Goal: Information Seeking & Learning: Check status

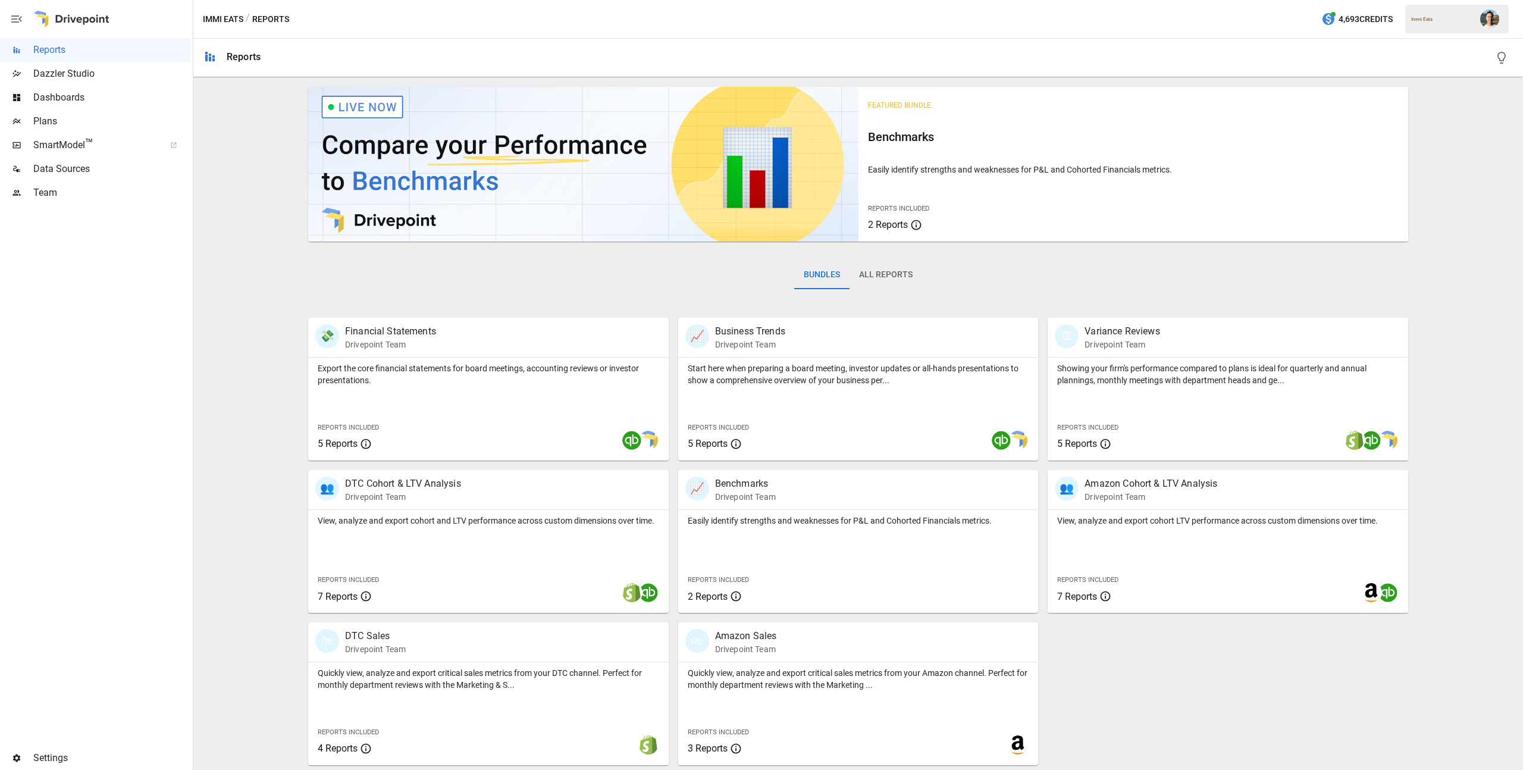
click at [98, 162] on span "Data Sources" at bounding box center [111, 169] width 157 height 14
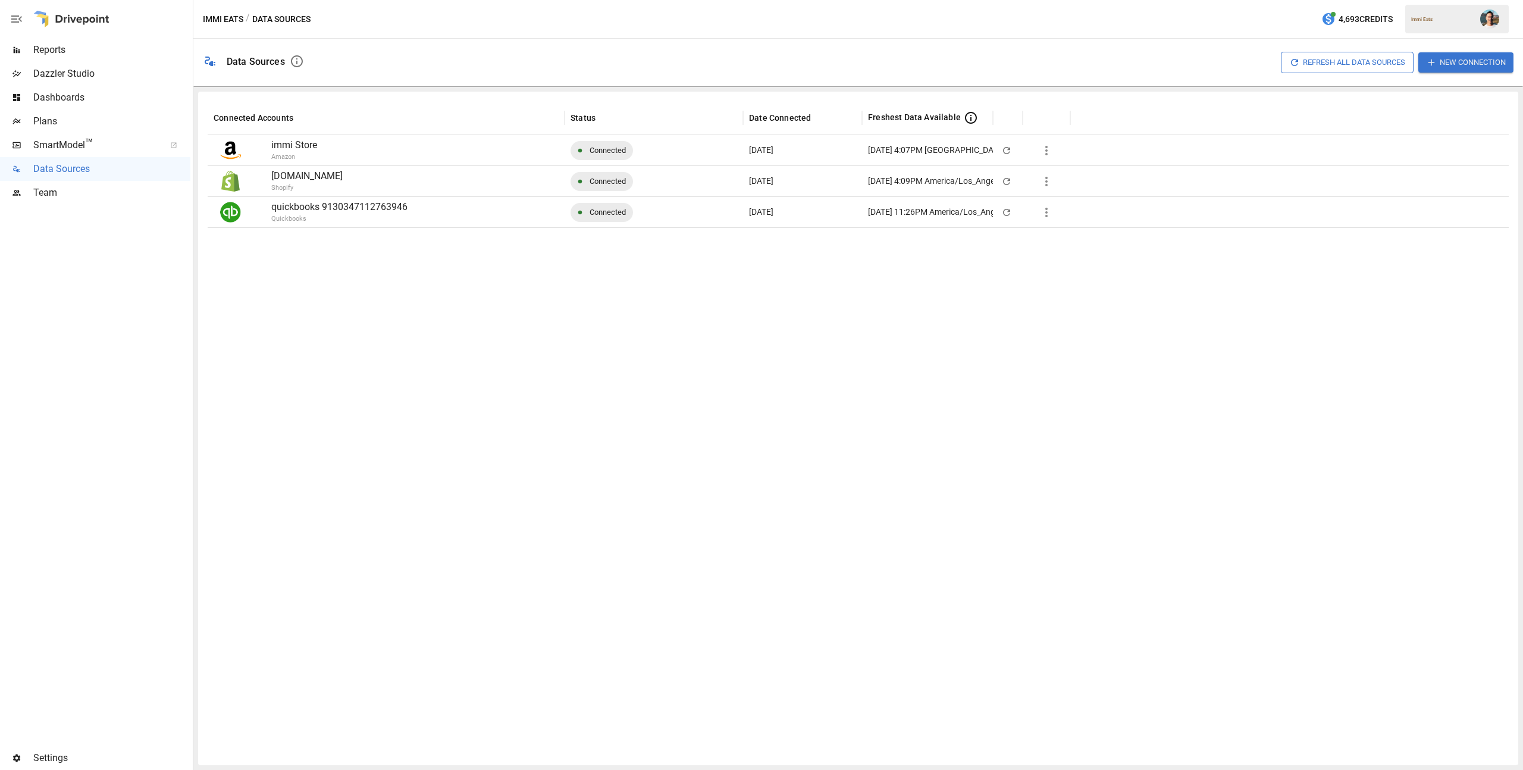
click at [1357, 61] on button "Refresh All Data Sources" at bounding box center [1347, 62] width 133 height 21
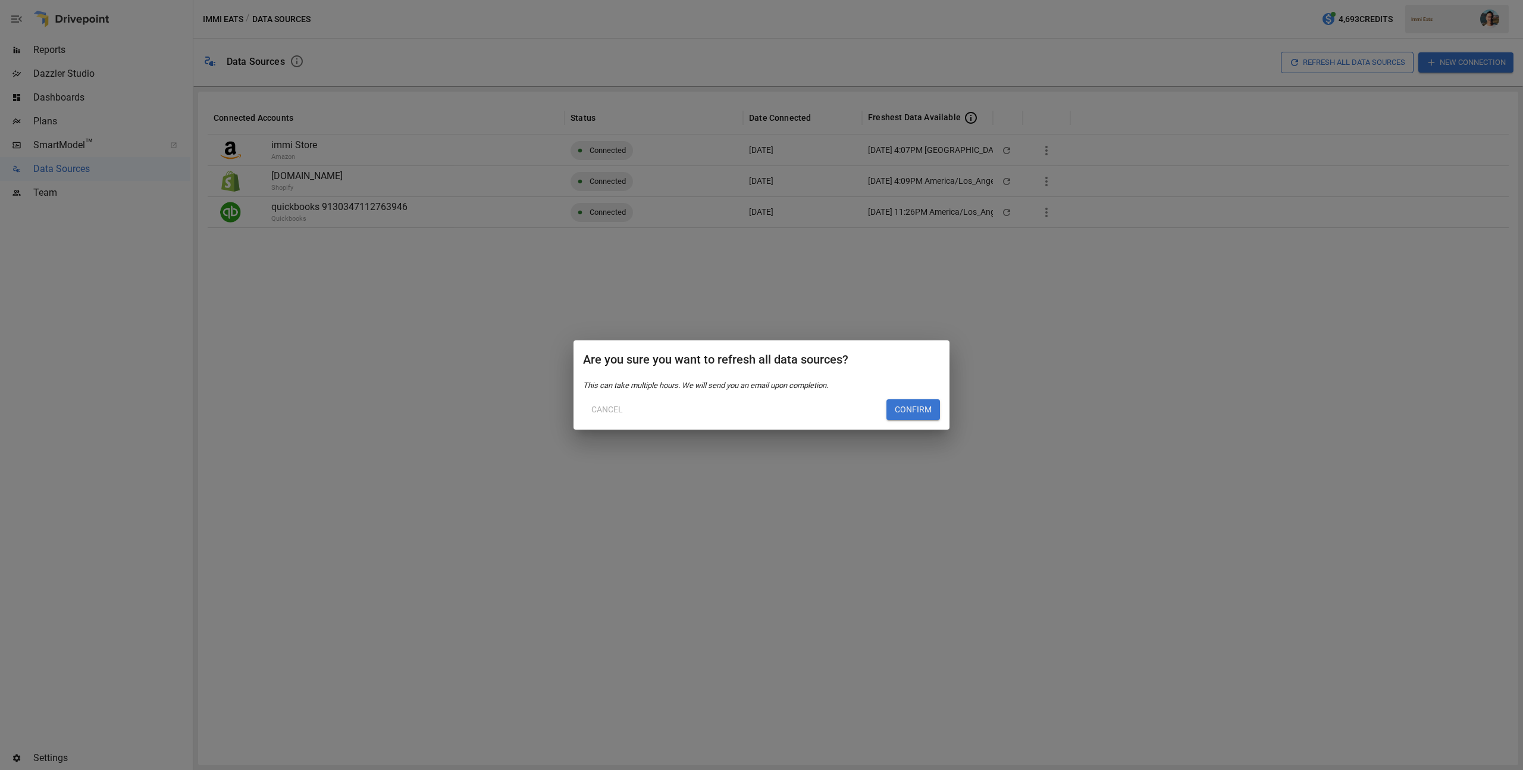
click at [897, 414] on button "Confirm" at bounding box center [914, 409] width 54 height 21
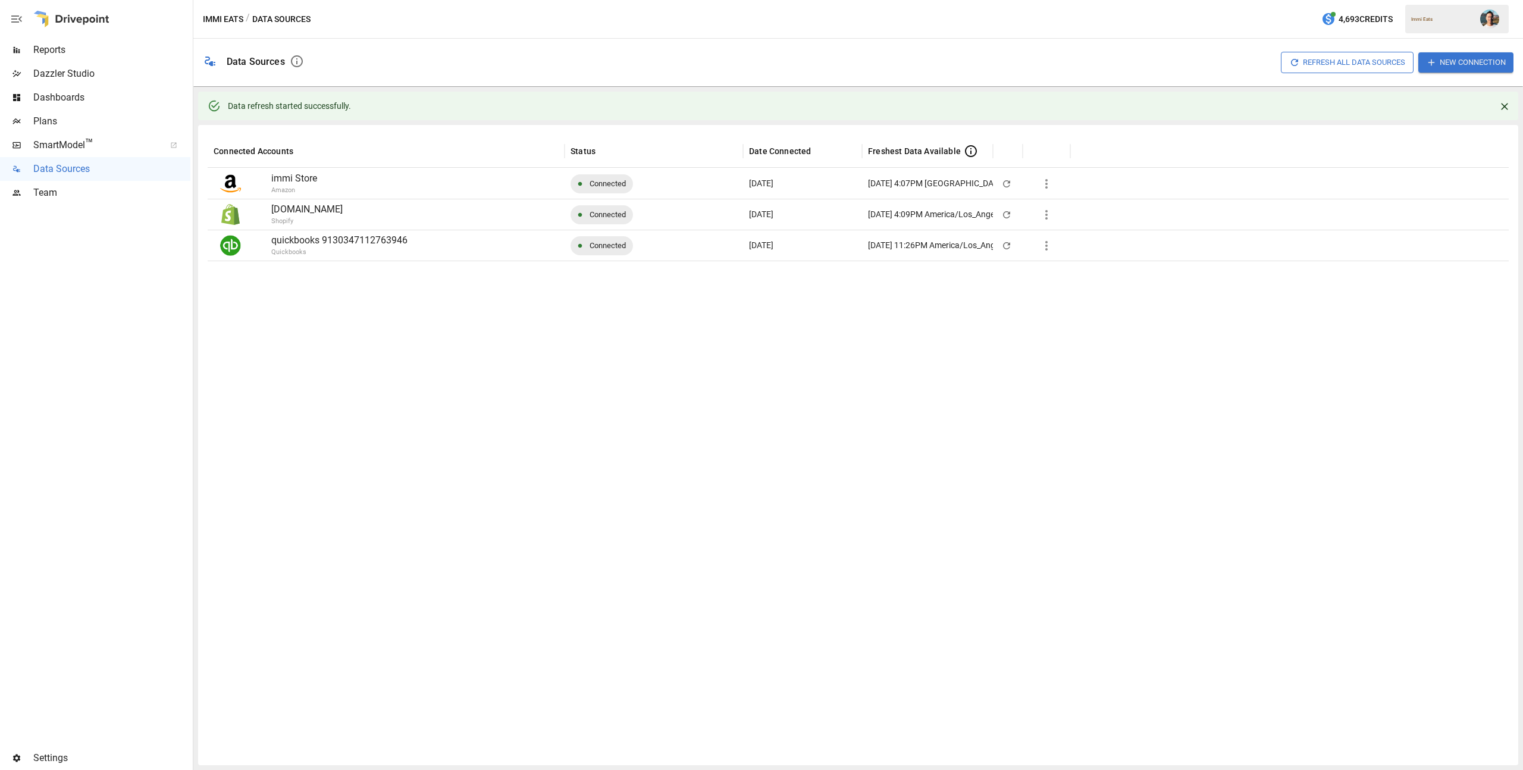
click at [86, 50] on span "Reports" at bounding box center [111, 50] width 157 height 14
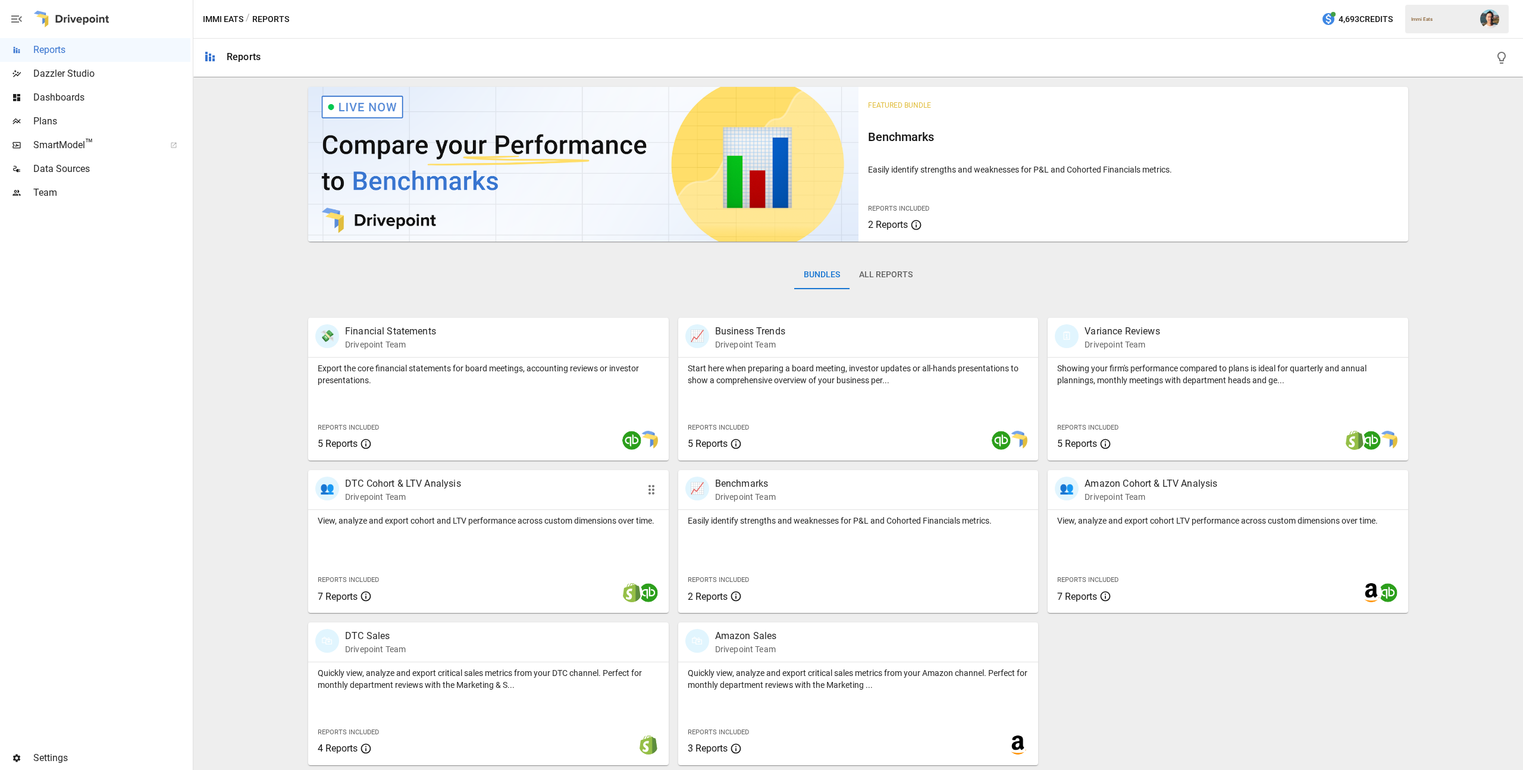
click at [495, 568] on div "View, analyze and export cohort and LTV performance across custom dimensions ov…" at bounding box center [488, 561] width 361 height 103
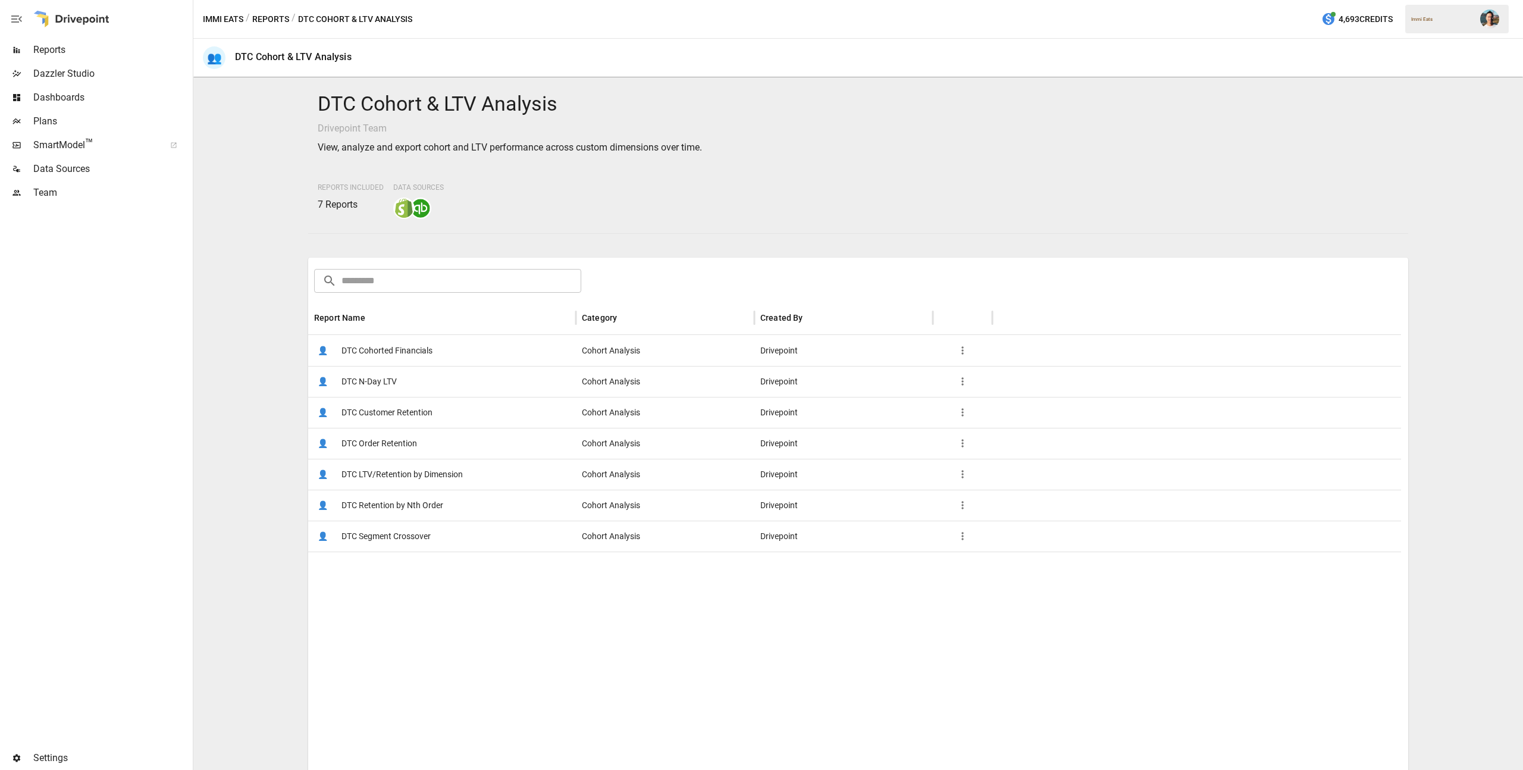
click at [405, 415] on span "DTC Customer Retention" at bounding box center [387, 413] width 91 height 30
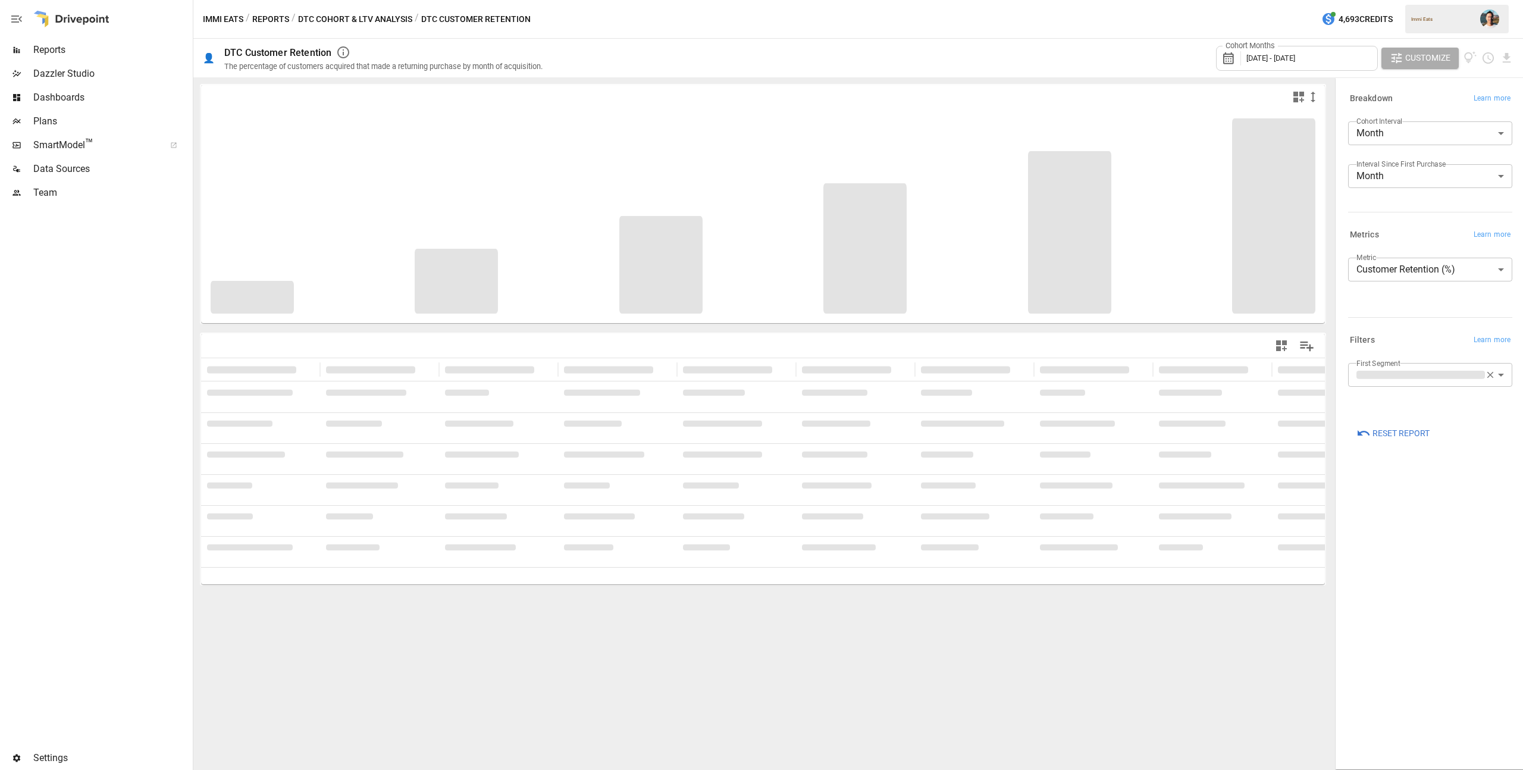
click at [1315, 64] on div "Cohort Months [DATE] - [DATE]" at bounding box center [1297, 58] width 162 height 25
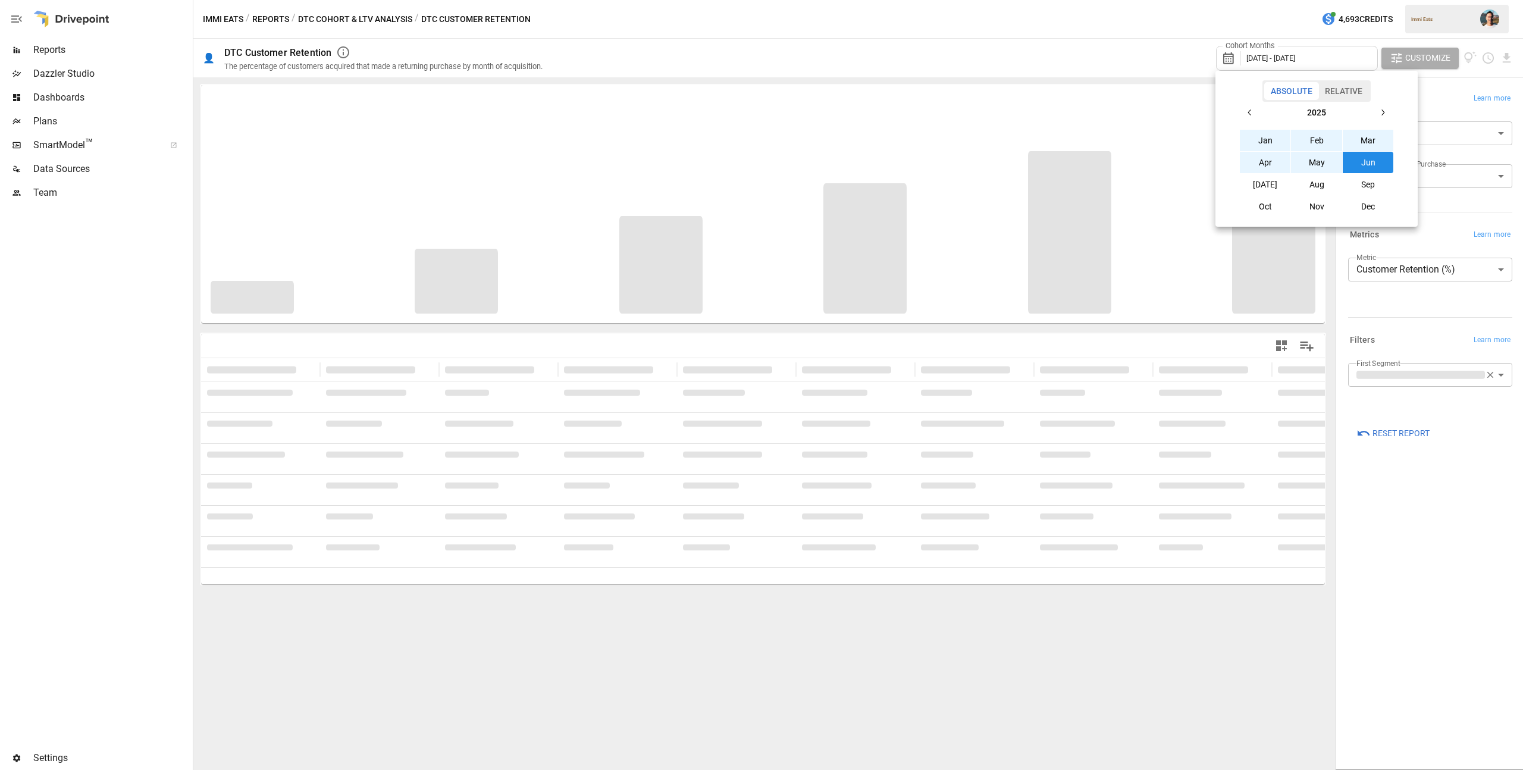
click at [1254, 187] on button "[DATE]" at bounding box center [1265, 184] width 51 height 21
click at [1257, 106] on button "button" at bounding box center [1250, 112] width 21 height 21
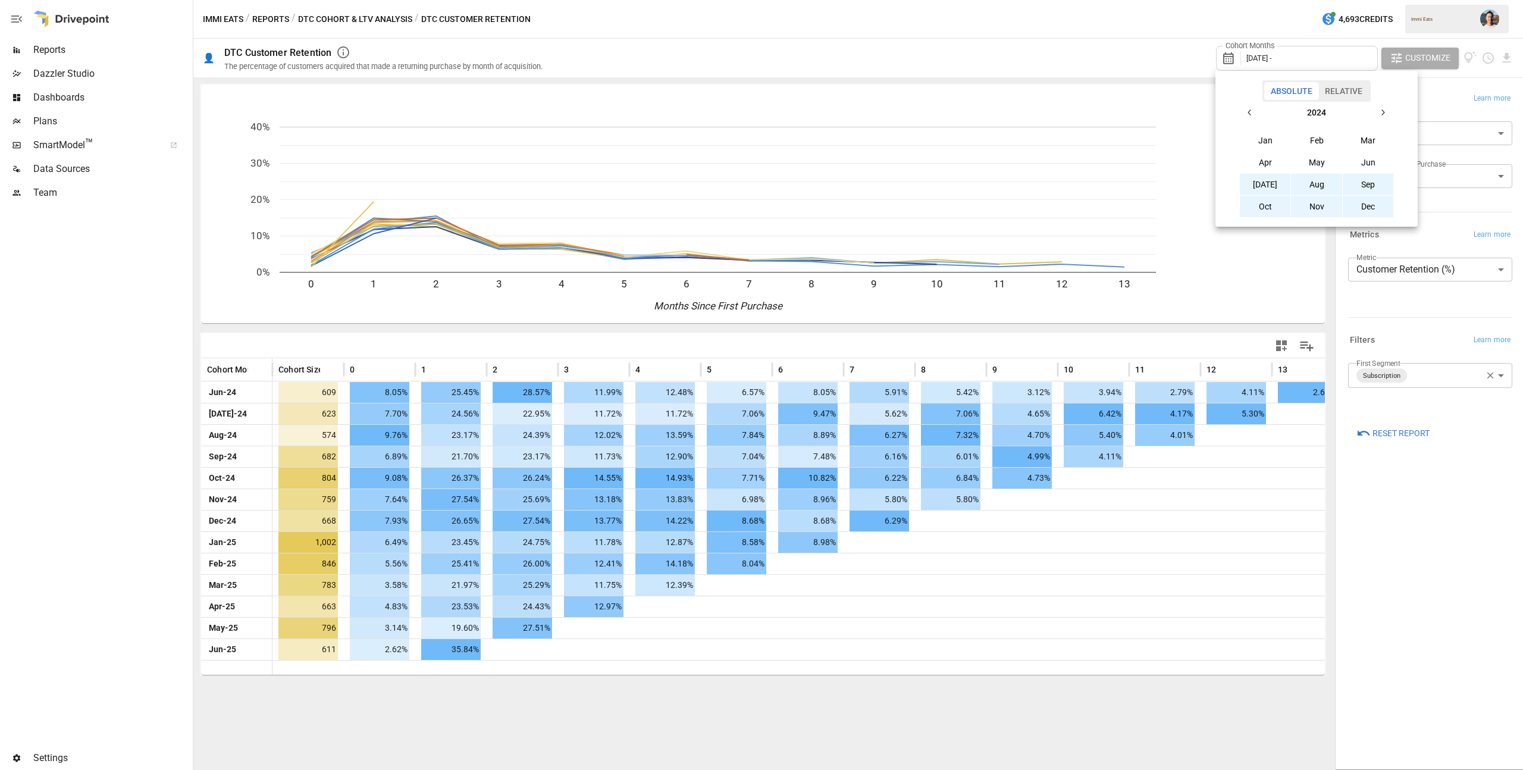
click at [1272, 184] on button "[DATE]" at bounding box center [1265, 184] width 51 height 21
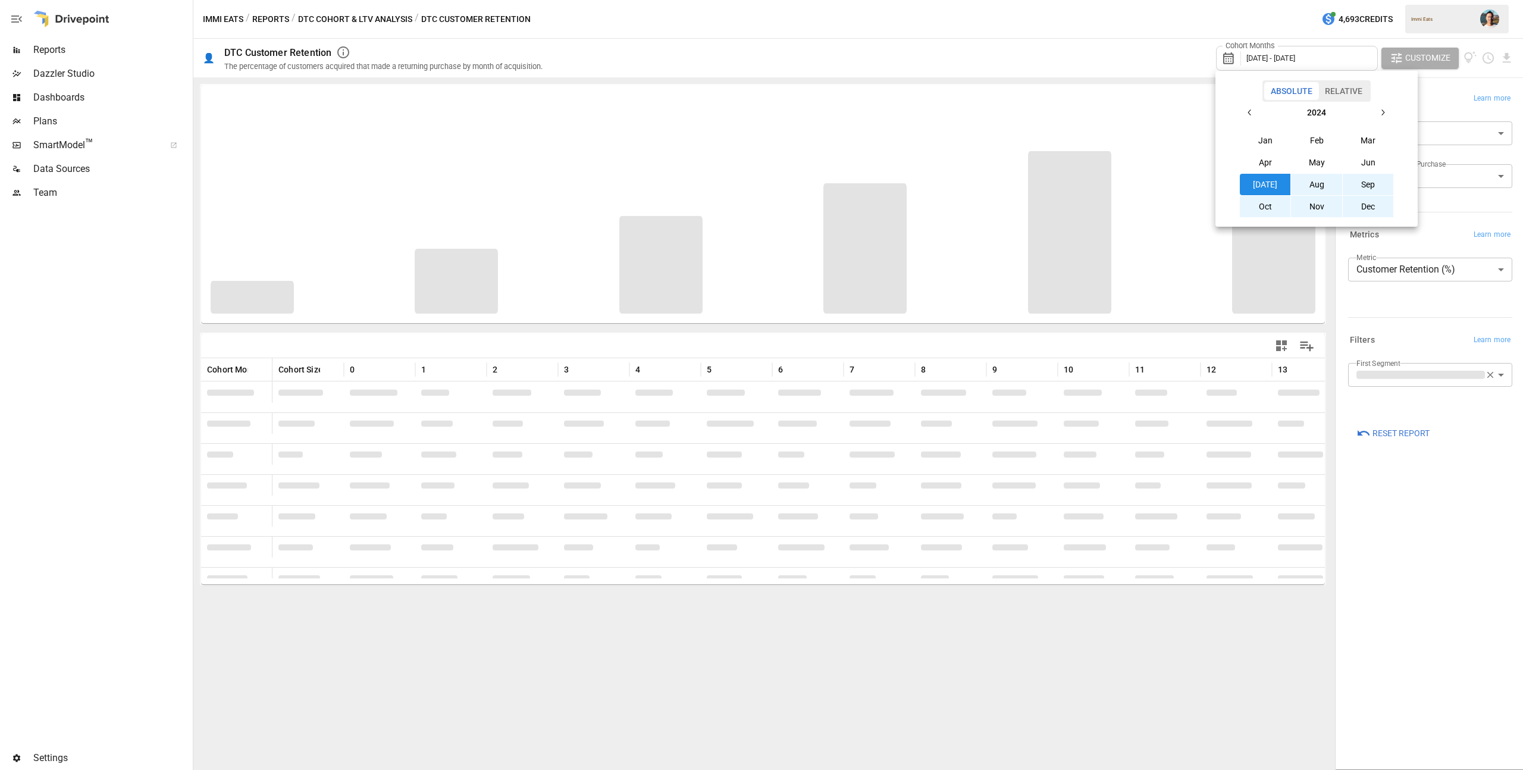
click at [1115, 80] on div at bounding box center [761, 385] width 1523 height 770
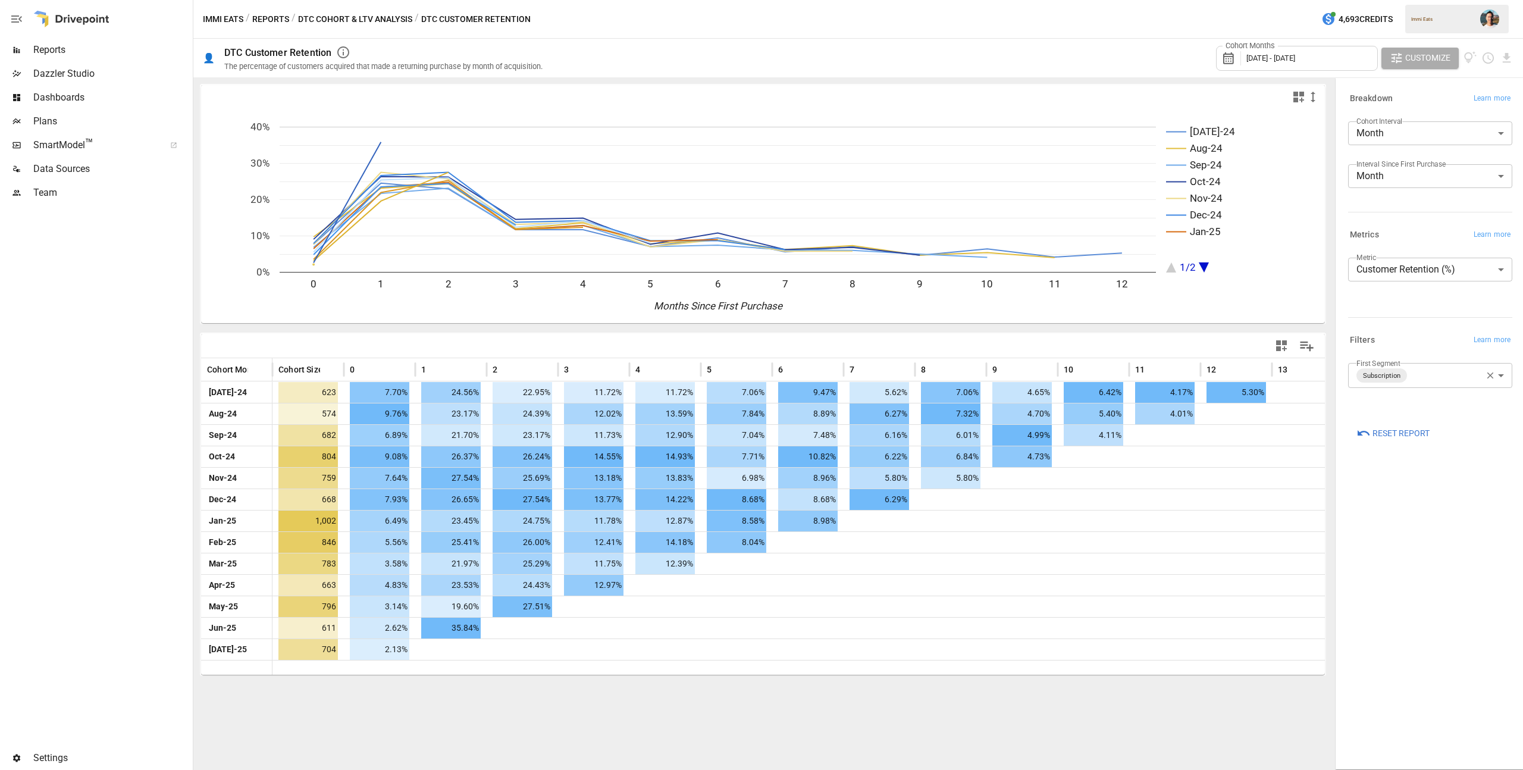
click at [1490, 375] on icon "button" at bounding box center [1491, 376] width 7 height 7
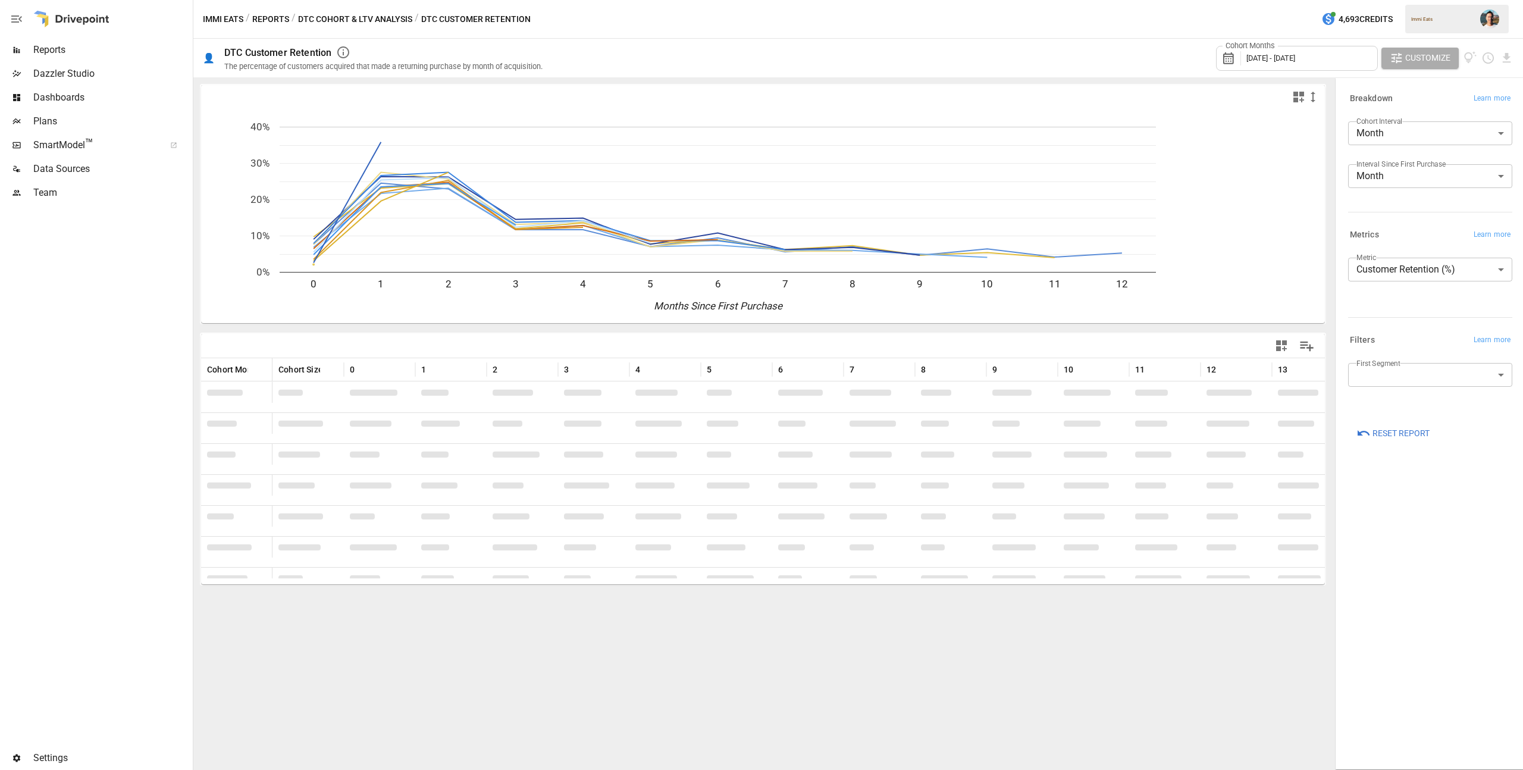
click at [1445, 0] on body "Reports Dazzler Studio Dashboards Plans SmartModel ™ Data Sources Team Settings…" at bounding box center [761, 0] width 1523 height 0
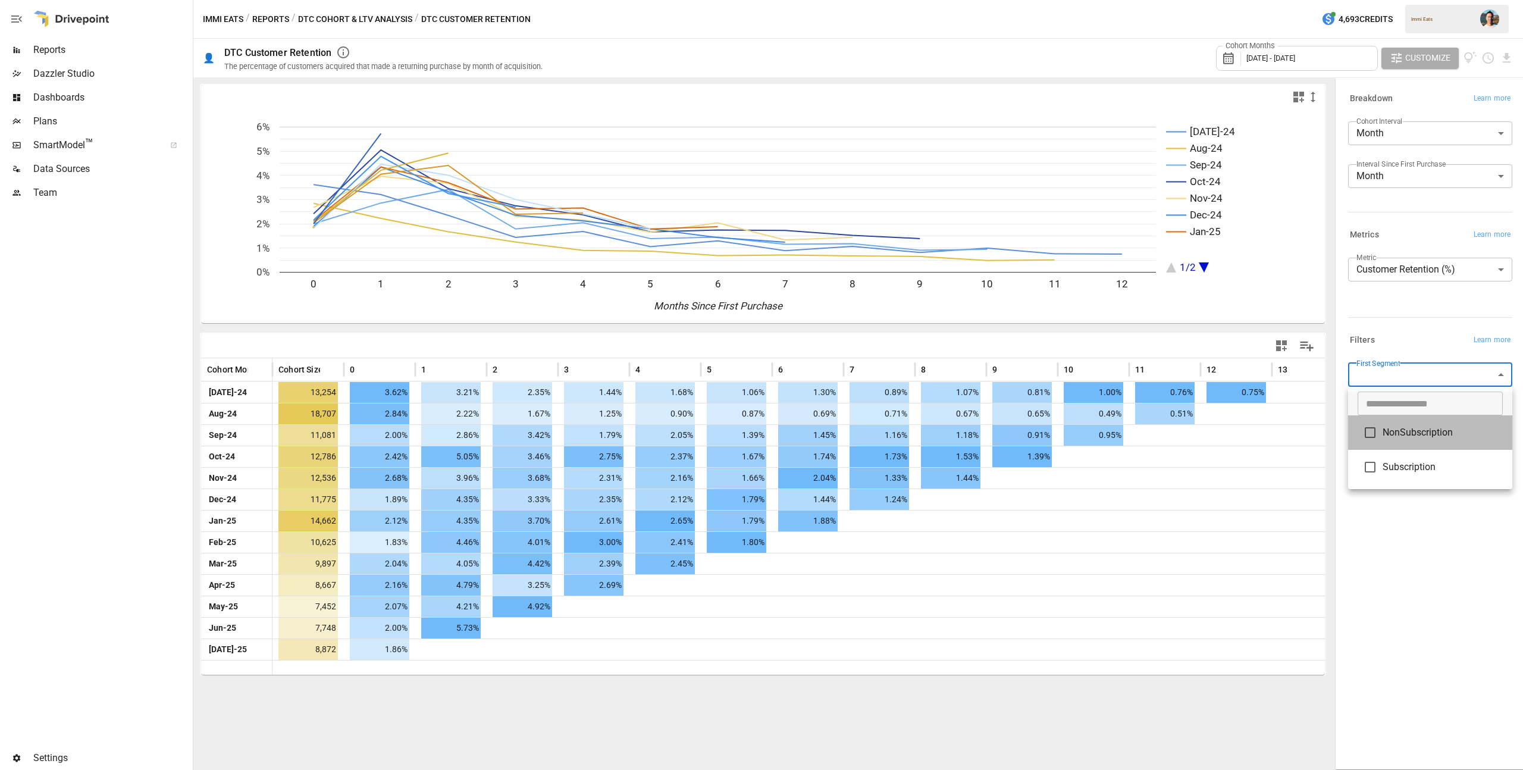
click at [1418, 428] on span "NonSubscription" at bounding box center [1443, 432] width 120 height 14
type input "**********"
click at [1439, 578] on div at bounding box center [761, 385] width 1523 height 770
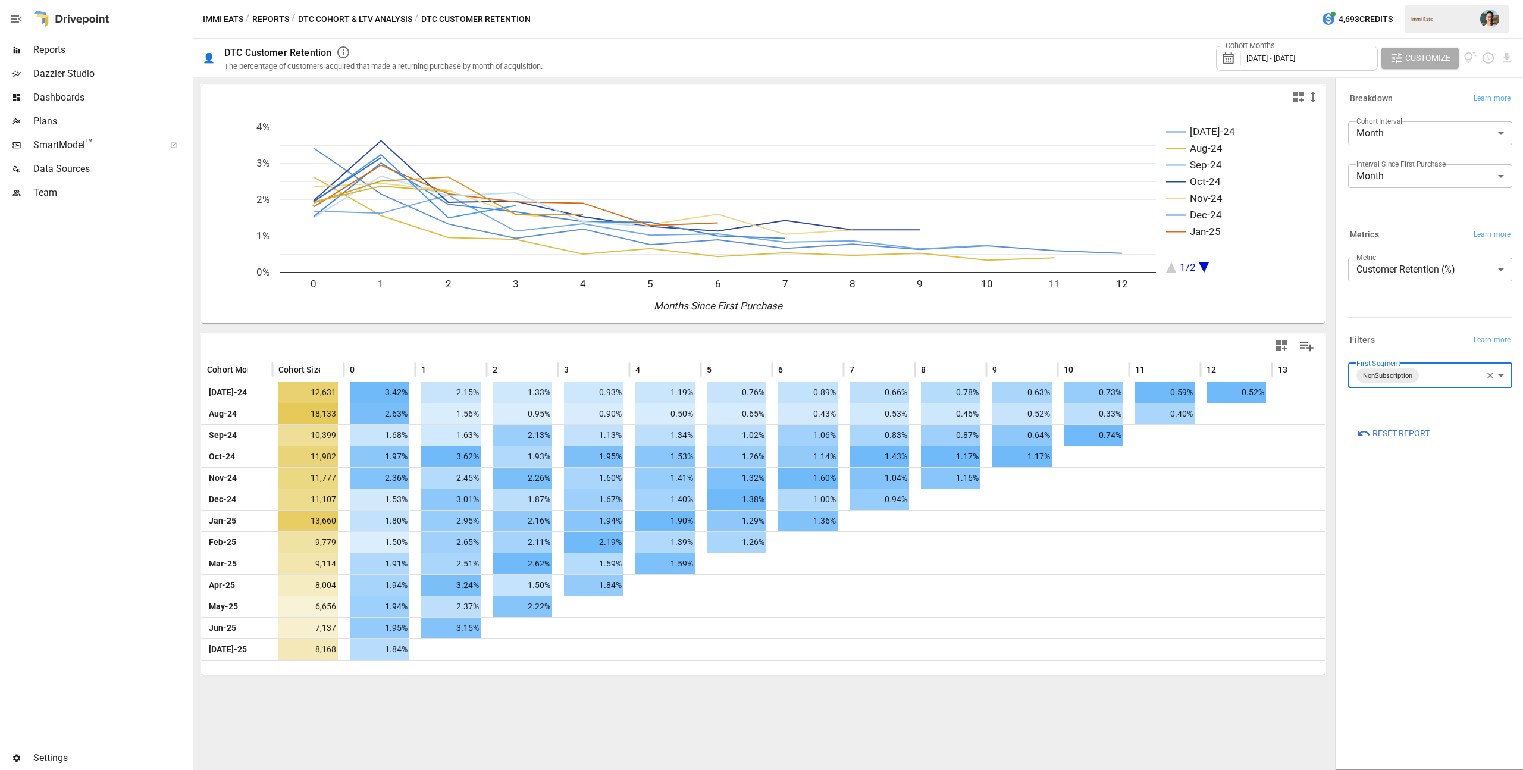
click at [1483, 375] on button "button" at bounding box center [1490, 375] width 15 height 15
click at [1428, 0] on body "Reports Dazzler Studio Dashboards Plans SmartModel ™ Data Sources Team Settings…" at bounding box center [761, 0] width 1523 height 0
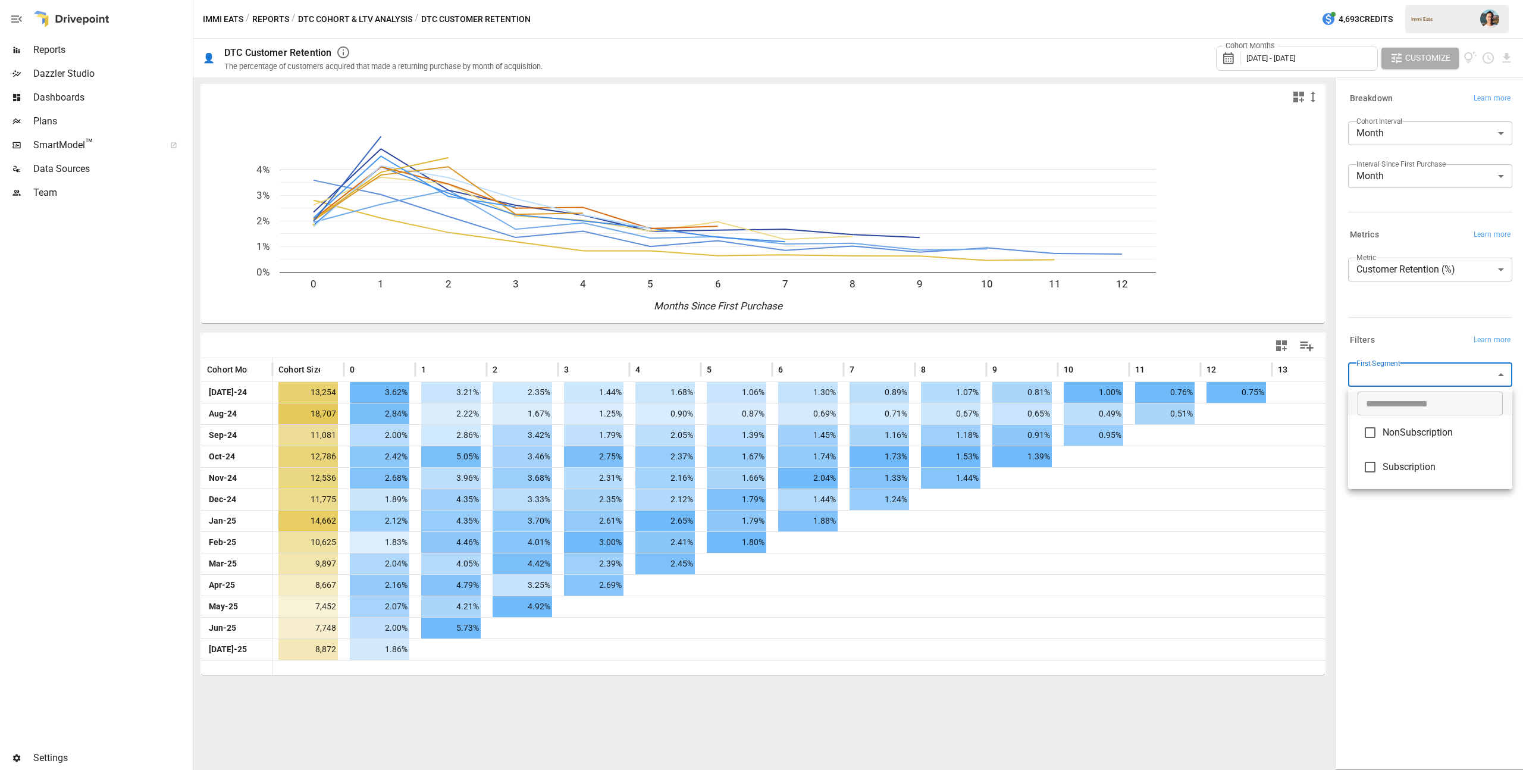
click at [1402, 459] on li "Subscription" at bounding box center [1430, 467] width 164 height 35
type input "**********"
click at [1472, 561] on div at bounding box center [761, 385] width 1523 height 770
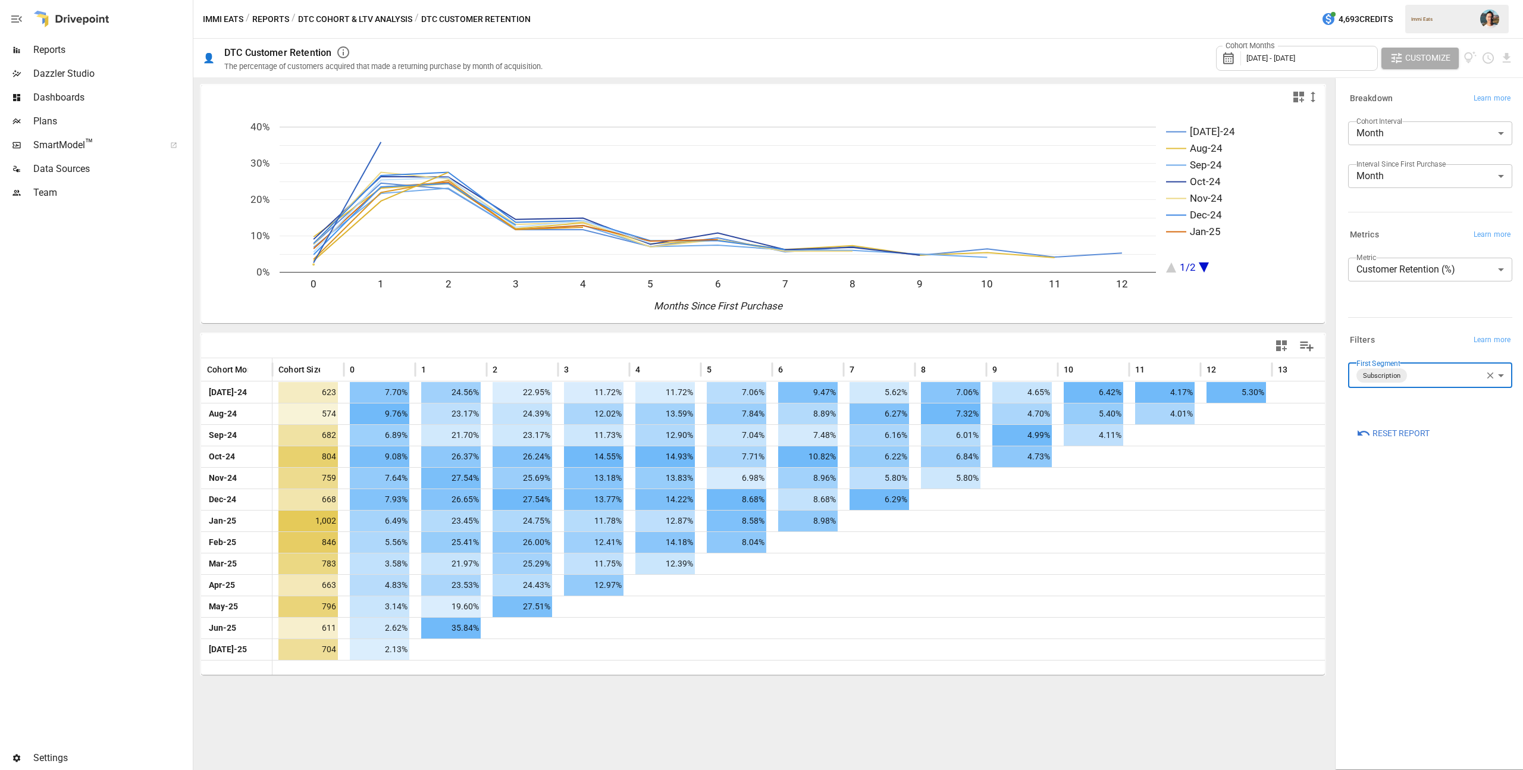
click at [264, 16] on button "Reports" at bounding box center [270, 19] width 37 height 15
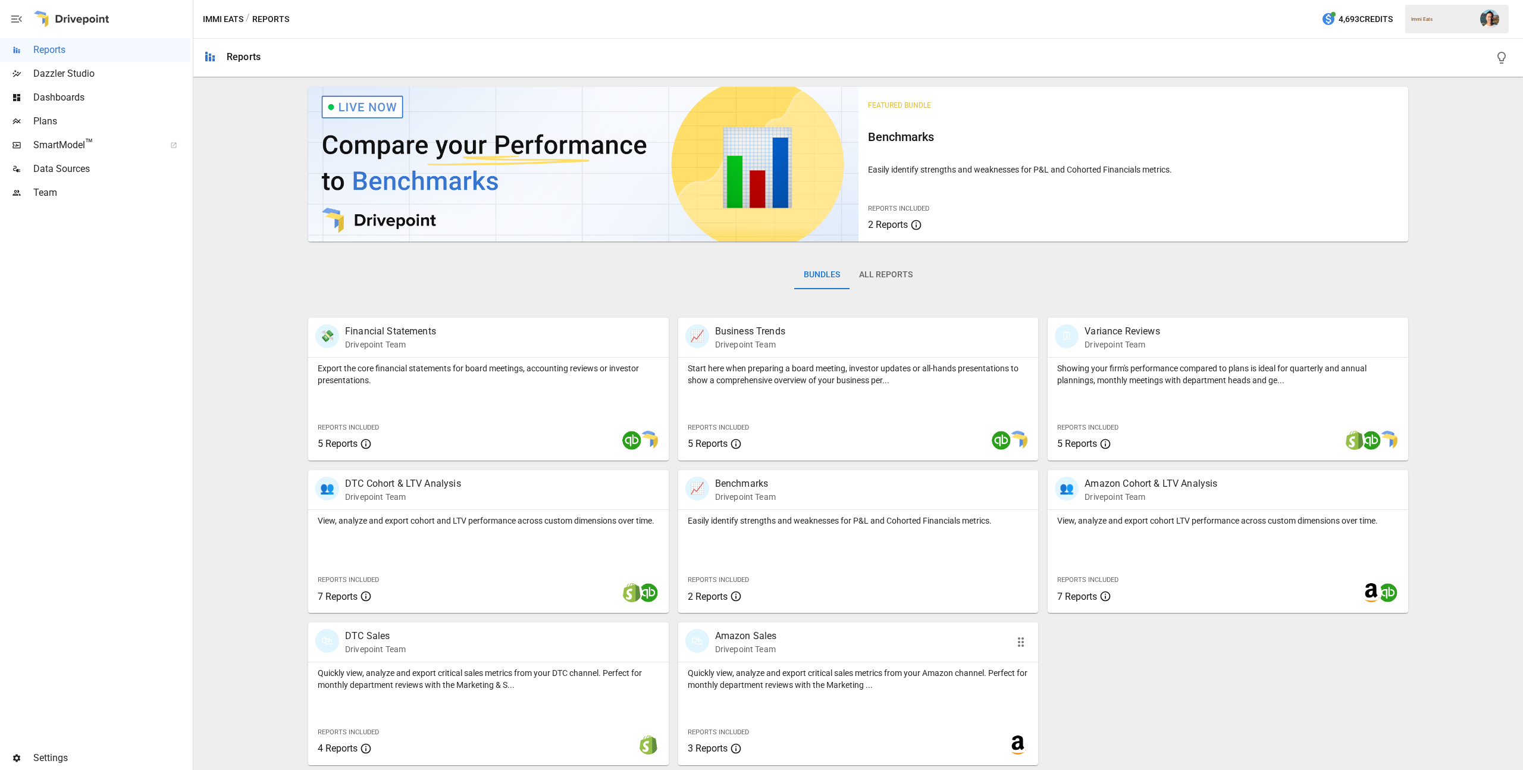
click at [837, 655] on div "🛍 Amazon Sales Drivepoint Team" at bounding box center [858, 641] width 361 height 39
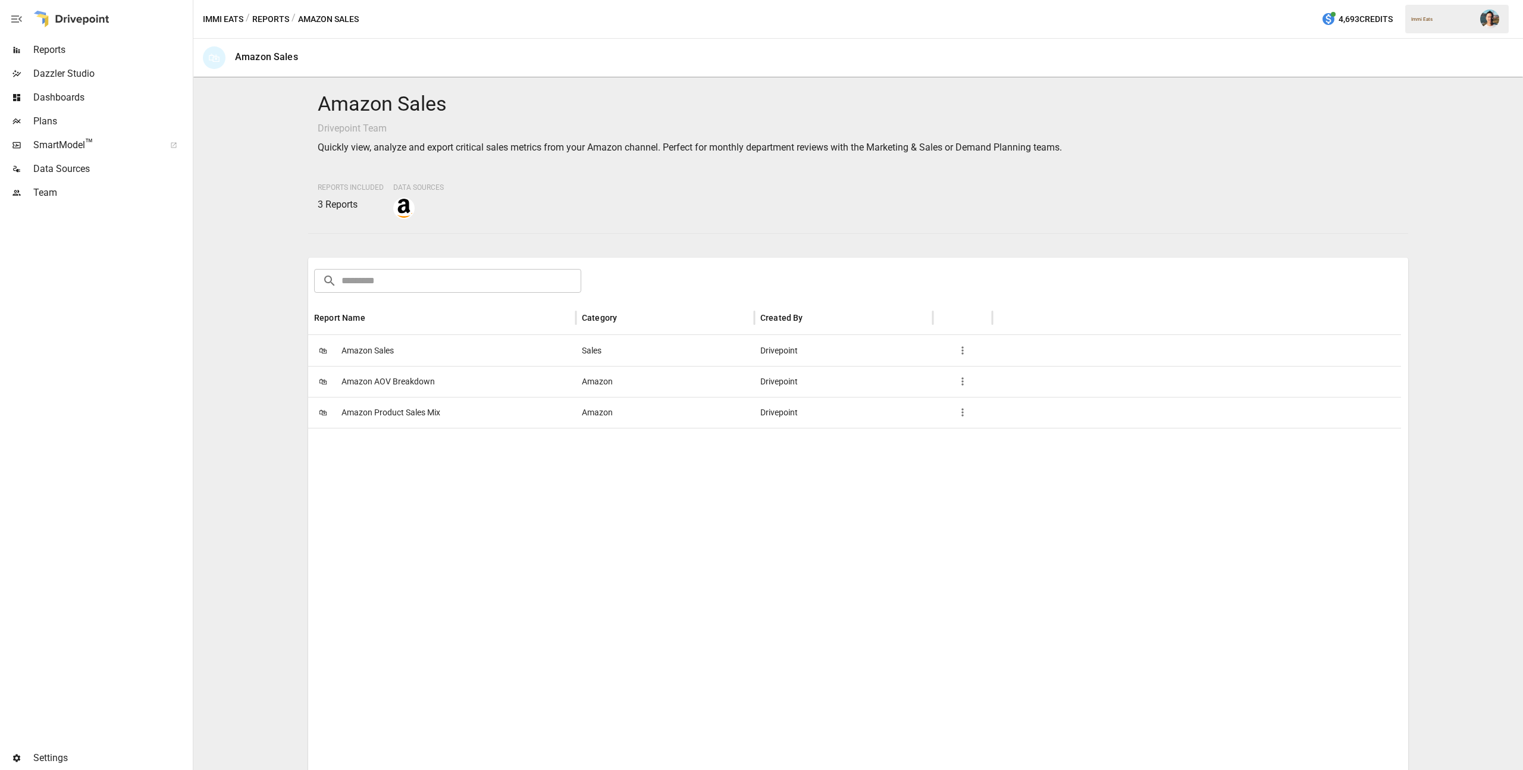
click at [277, 20] on button "Reports" at bounding box center [270, 19] width 37 height 15
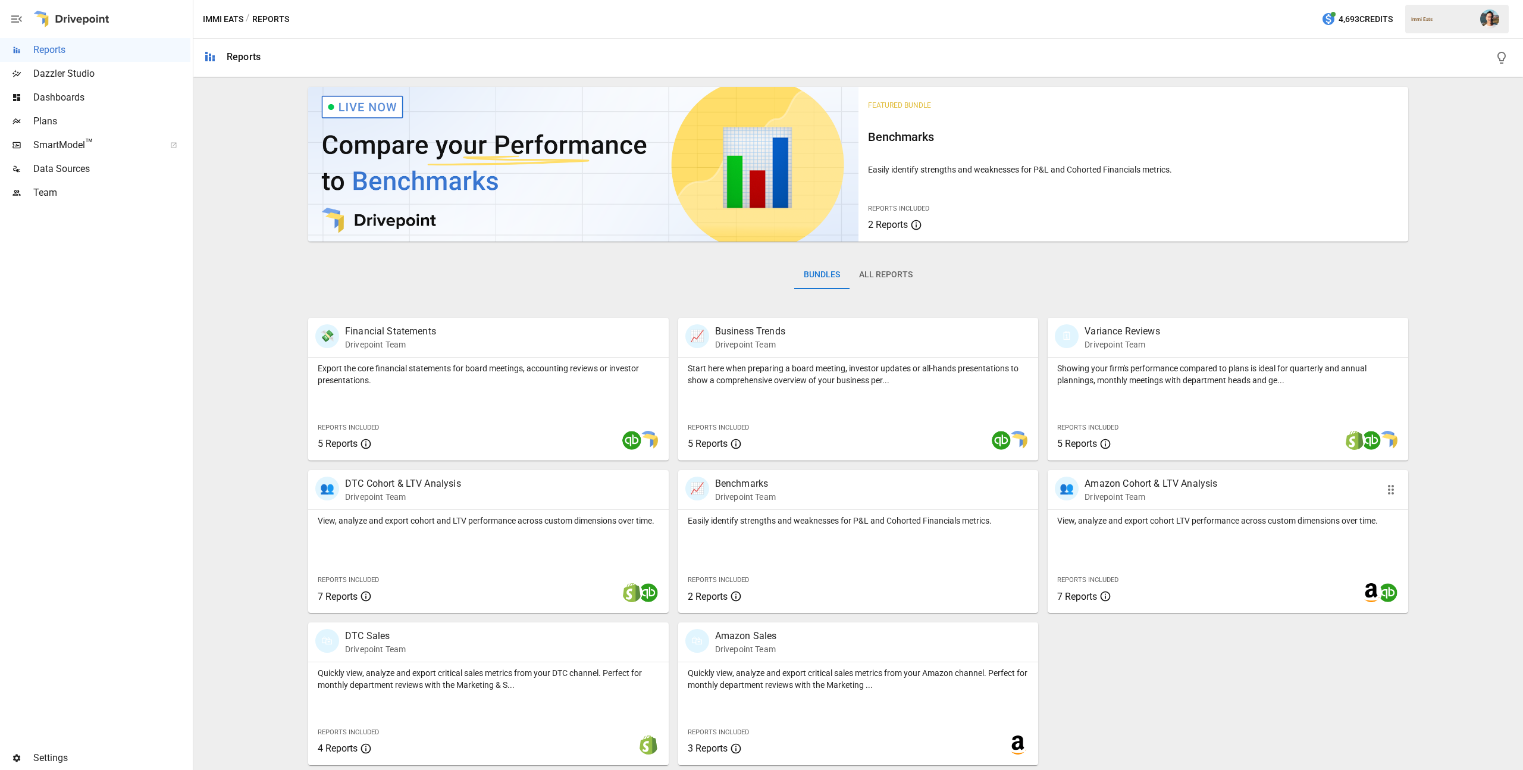
click at [1148, 569] on div "Reports Included 7 Reports" at bounding box center [1123, 587] width 150 height 51
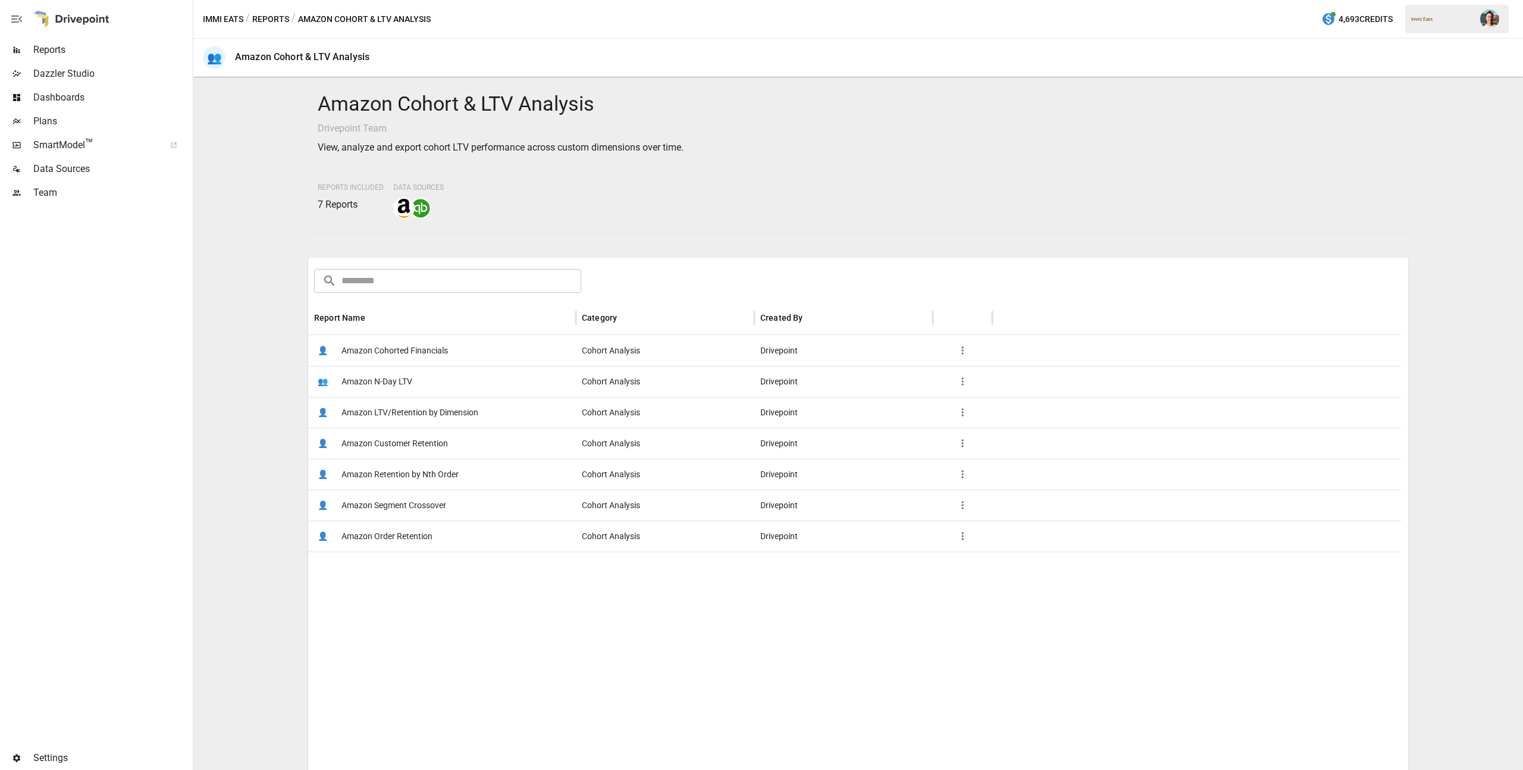
click at [434, 437] on span "Amazon Customer Retention" at bounding box center [395, 443] width 107 height 30
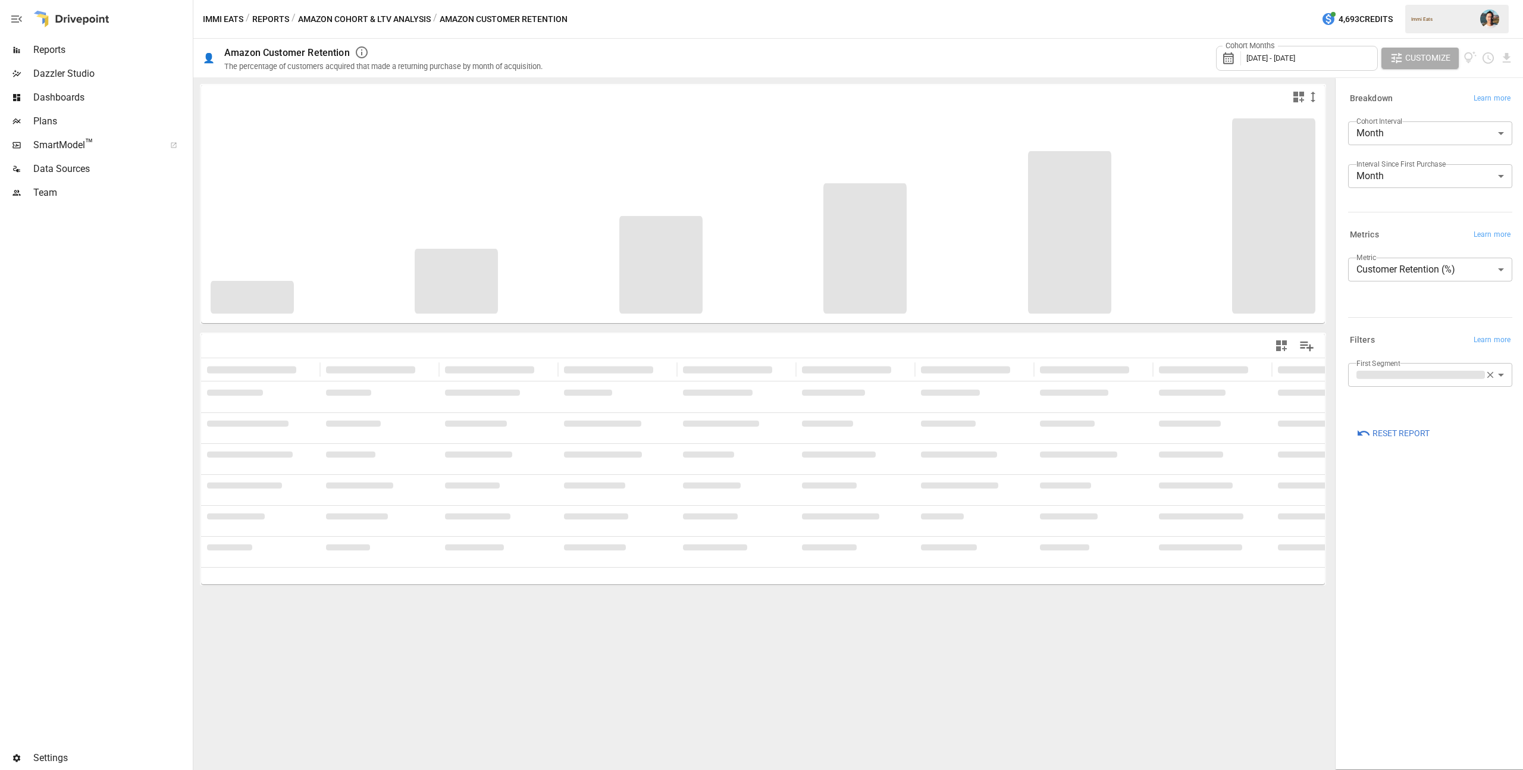
click at [1291, 62] on div "Cohort Months [DATE] - [DATE]" at bounding box center [1297, 58] width 162 height 25
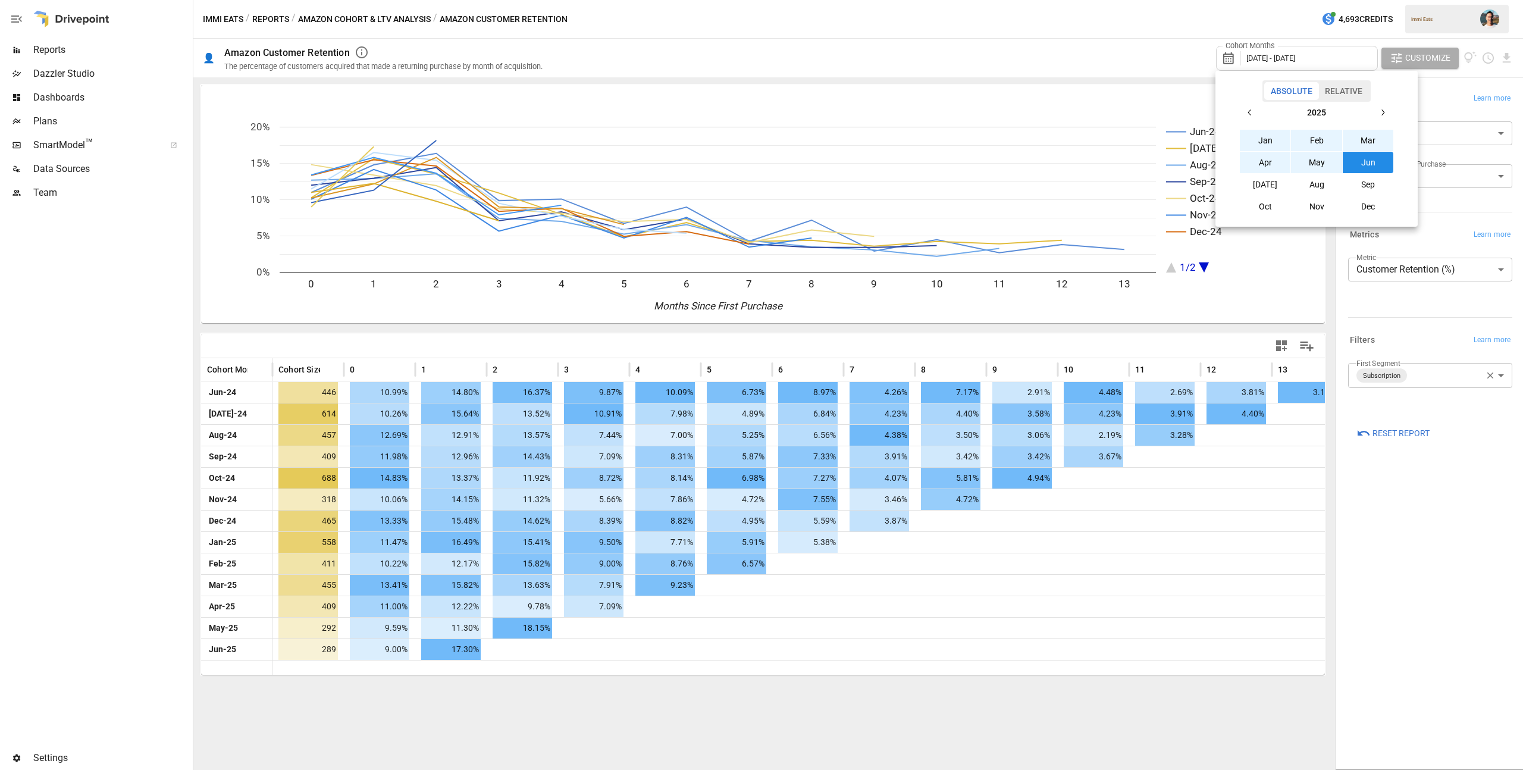
click at [1387, 336] on div at bounding box center [761, 385] width 1523 height 770
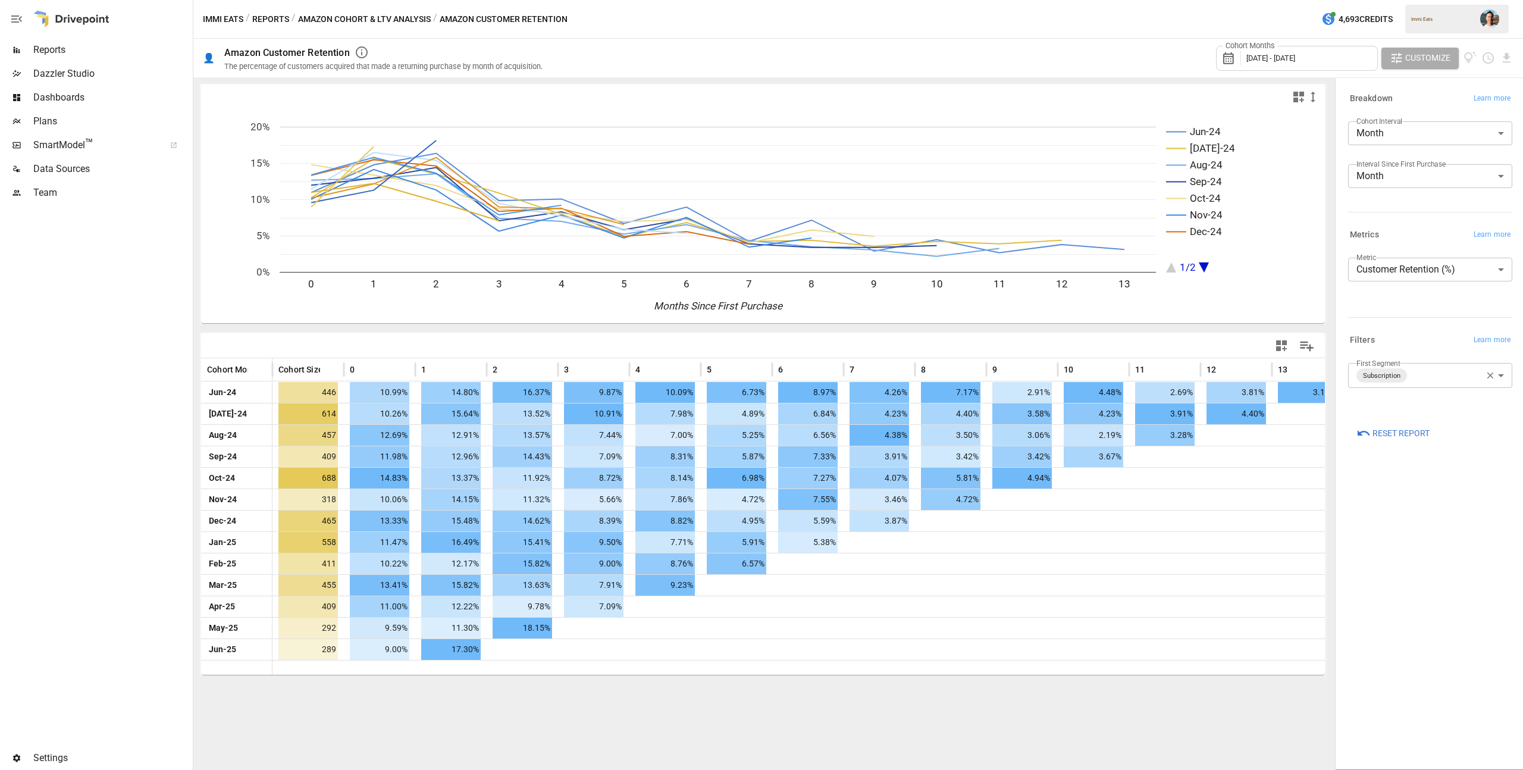
click at [1417, 0] on body "Reports Dazzler Studio Dashboards Plans SmartModel ™ Data Sources Team Settings…" at bounding box center [761, 0] width 1523 height 0
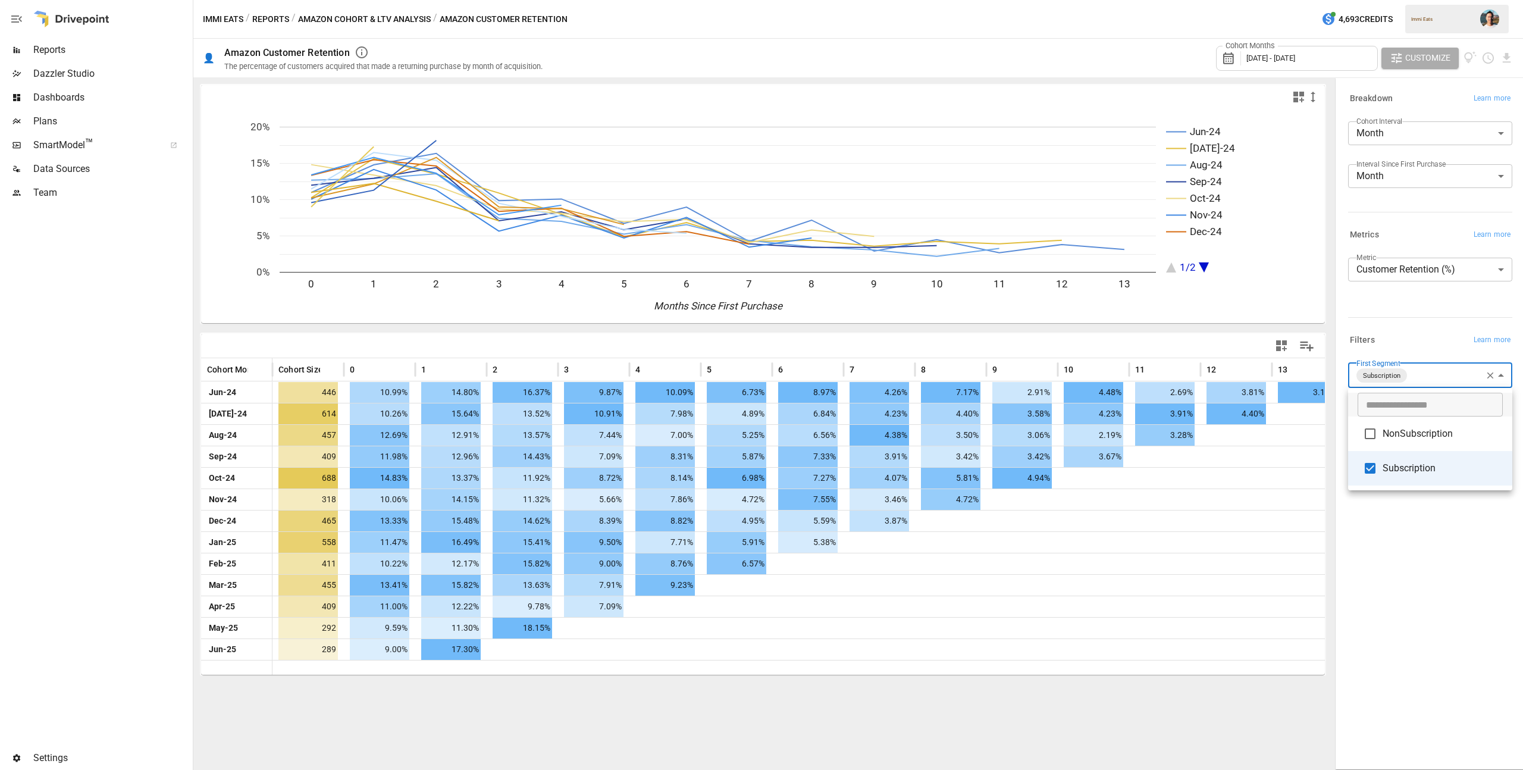
click at [1419, 431] on span "NonSubscription" at bounding box center [1443, 434] width 120 height 14
click at [1400, 475] on span "Subscription" at bounding box center [1443, 468] width 120 height 14
type input "**********"
click at [1400, 488] on ul "​ NonSubscription Subscription" at bounding box center [1430, 439] width 164 height 102
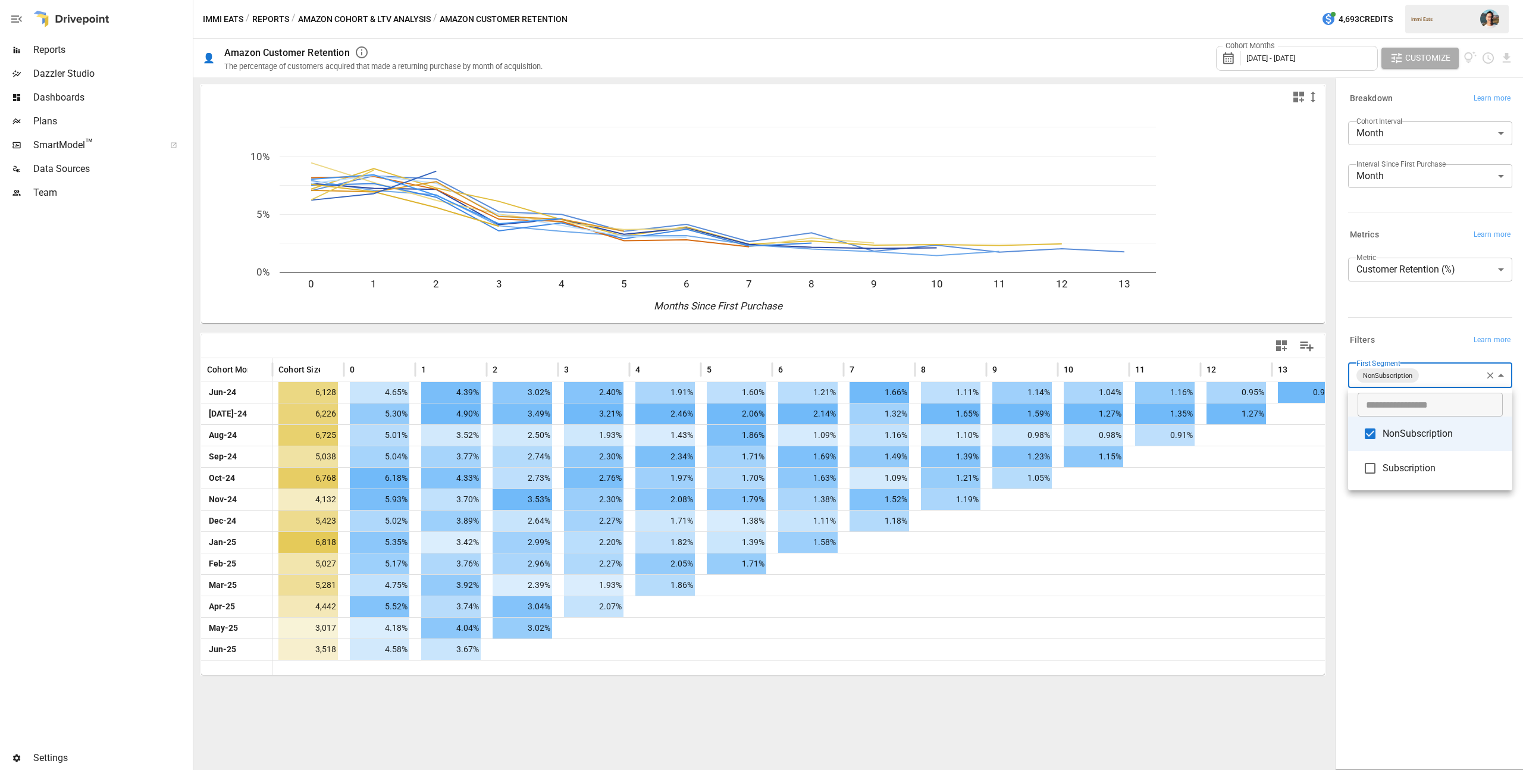
click at [1395, 521] on div at bounding box center [761, 385] width 1523 height 770
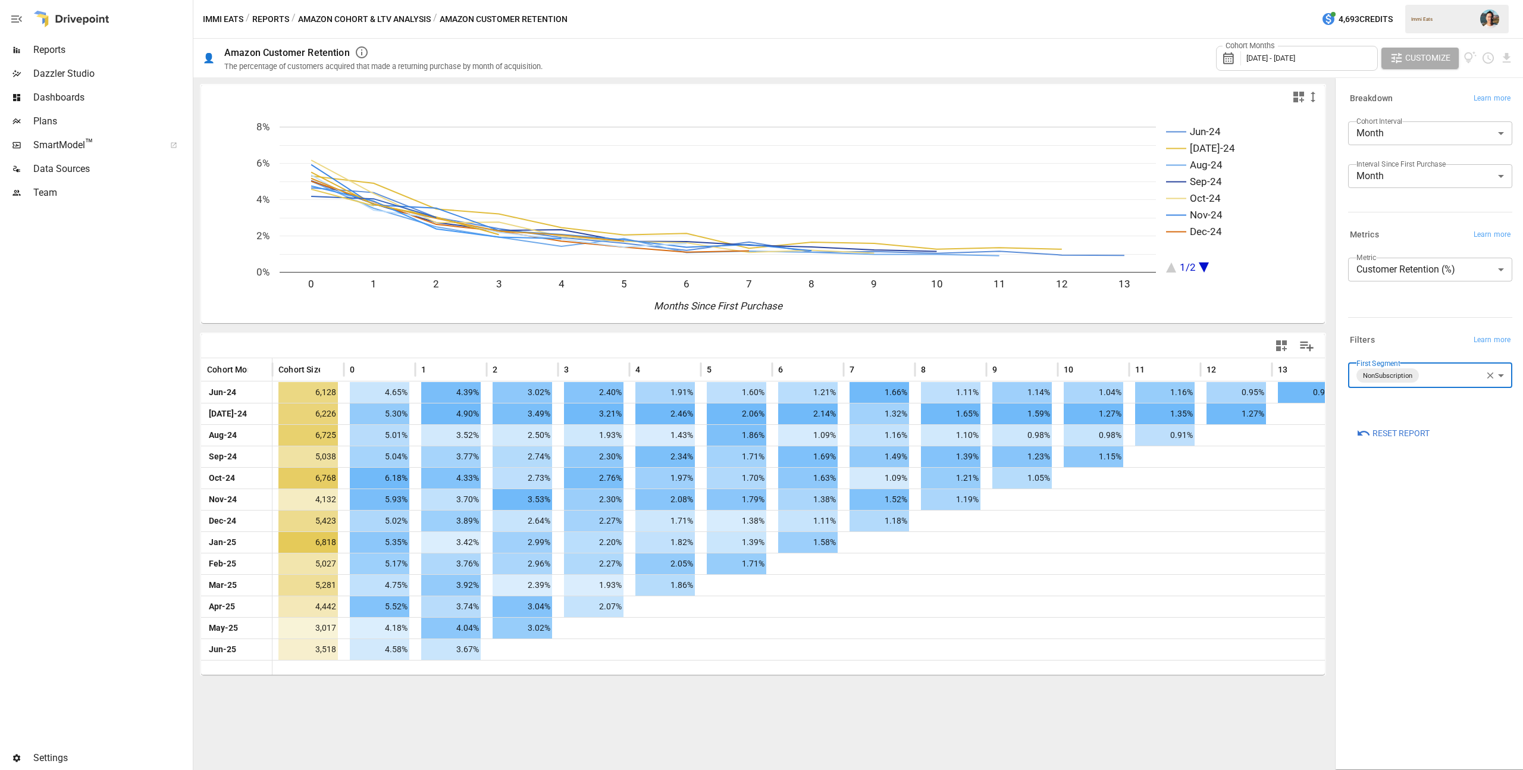
click at [1301, 67] on div "Cohort Months [DATE] - [DATE]" at bounding box center [1297, 58] width 162 height 25
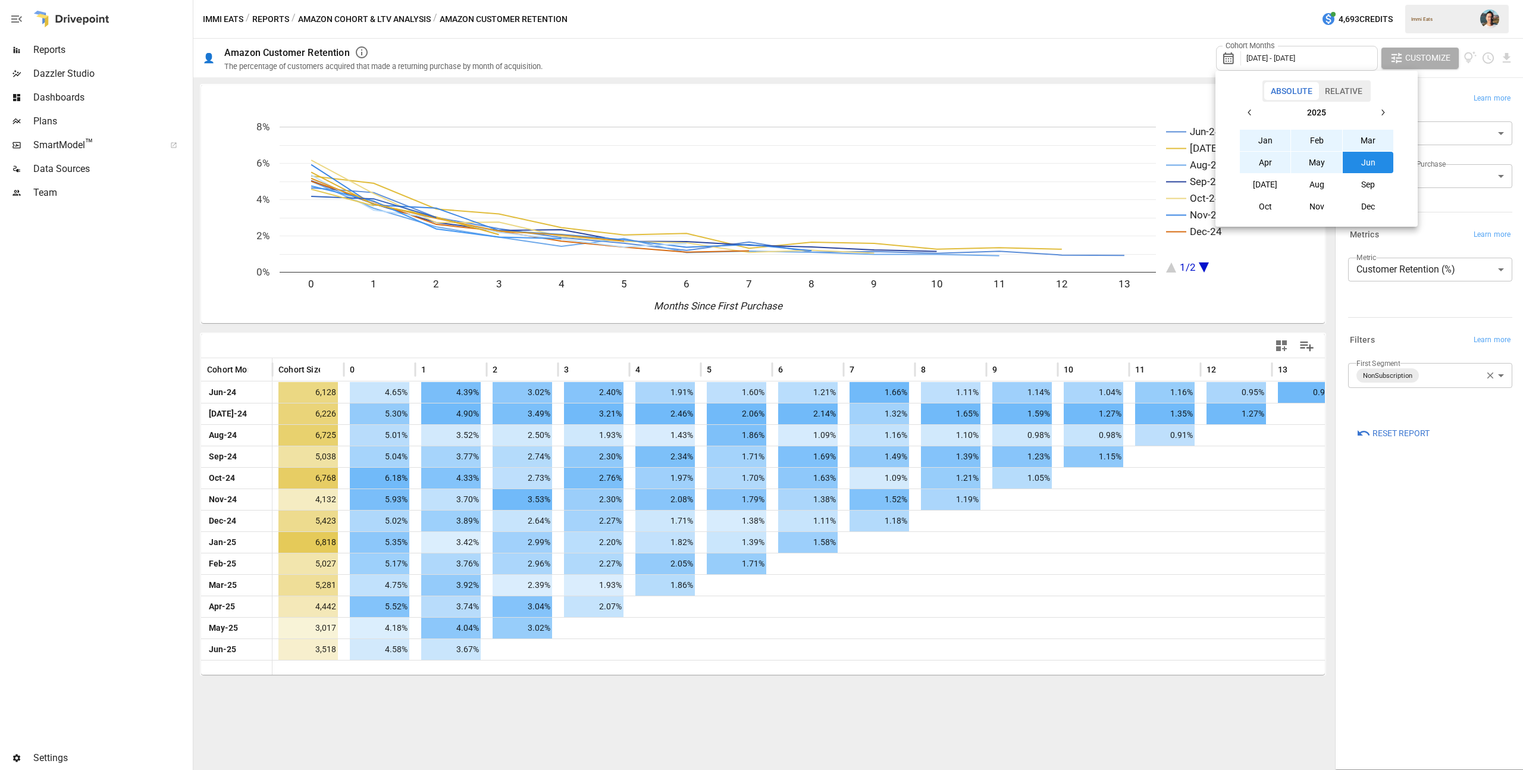
click at [1260, 180] on button "[DATE]" at bounding box center [1265, 184] width 51 height 21
click at [1254, 105] on button "button" at bounding box center [1250, 112] width 21 height 21
click at [1277, 186] on button "[DATE]" at bounding box center [1265, 184] width 51 height 21
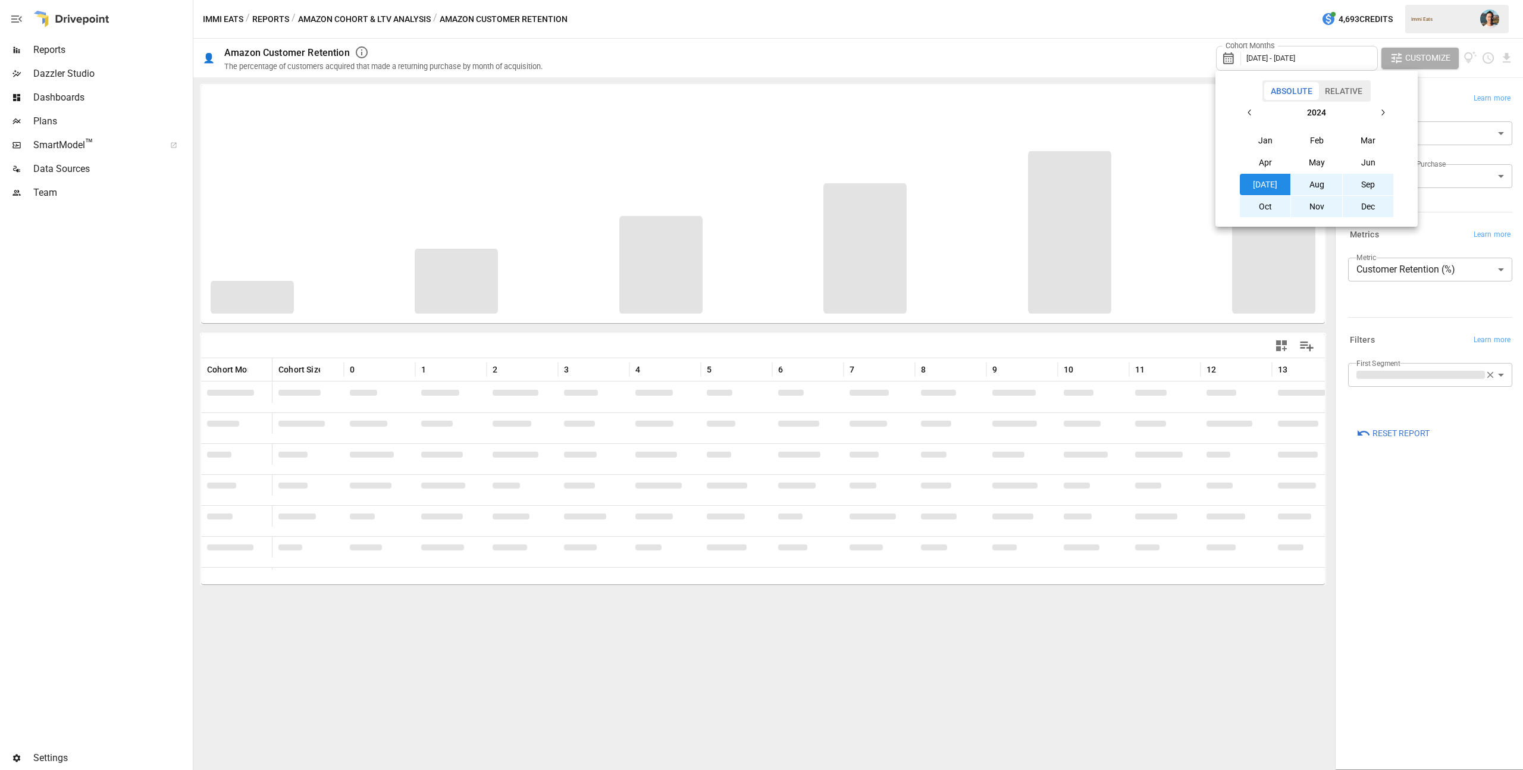
click at [1460, 537] on div at bounding box center [761, 385] width 1523 height 770
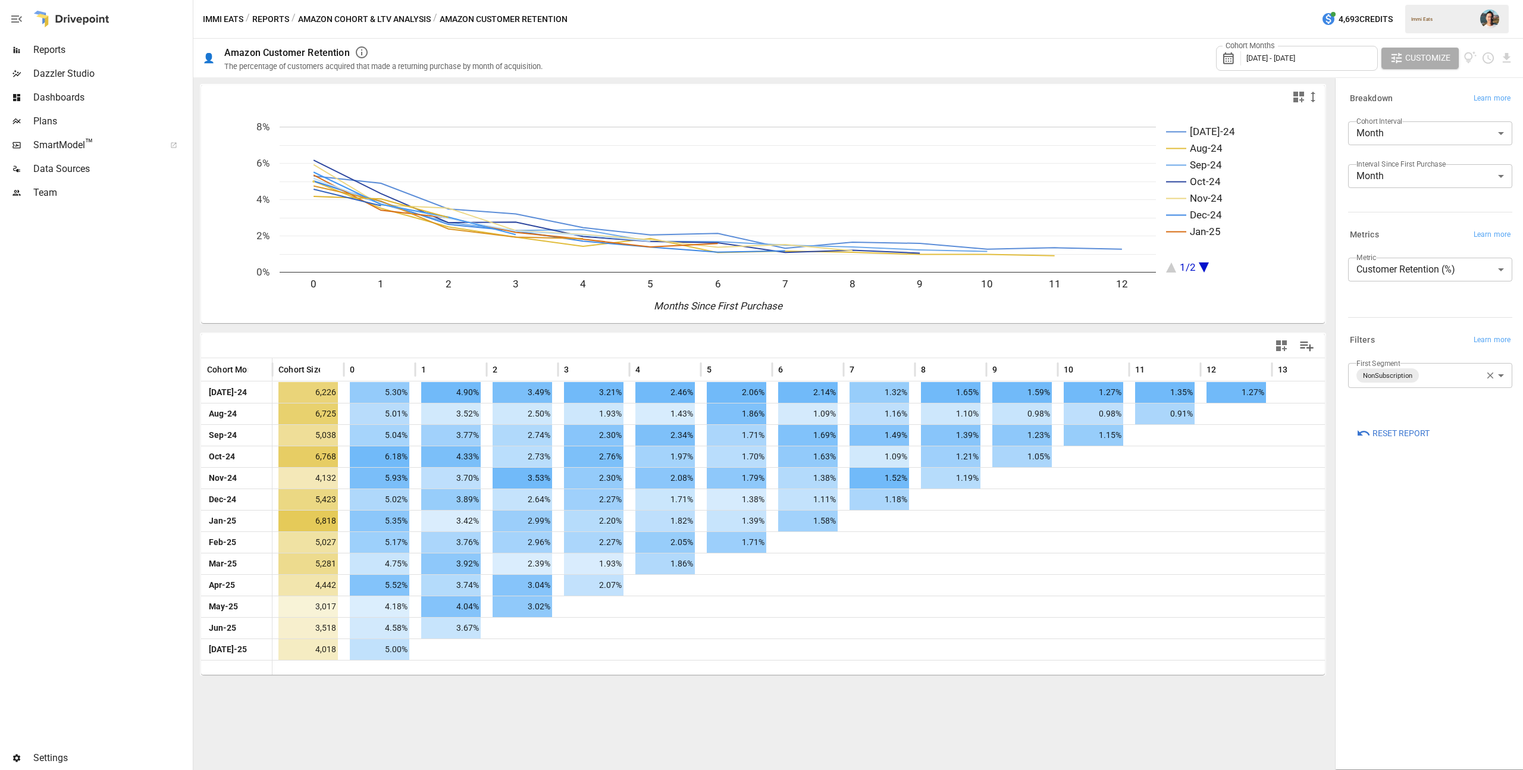
click at [1489, 377] on icon "button" at bounding box center [1490, 375] width 11 height 11
click at [1437, 0] on body "Reports Dazzler Studio Dashboards Plans SmartModel ™ Data Sources Team Settings…" at bounding box center [761, 0] width 1523 height 0
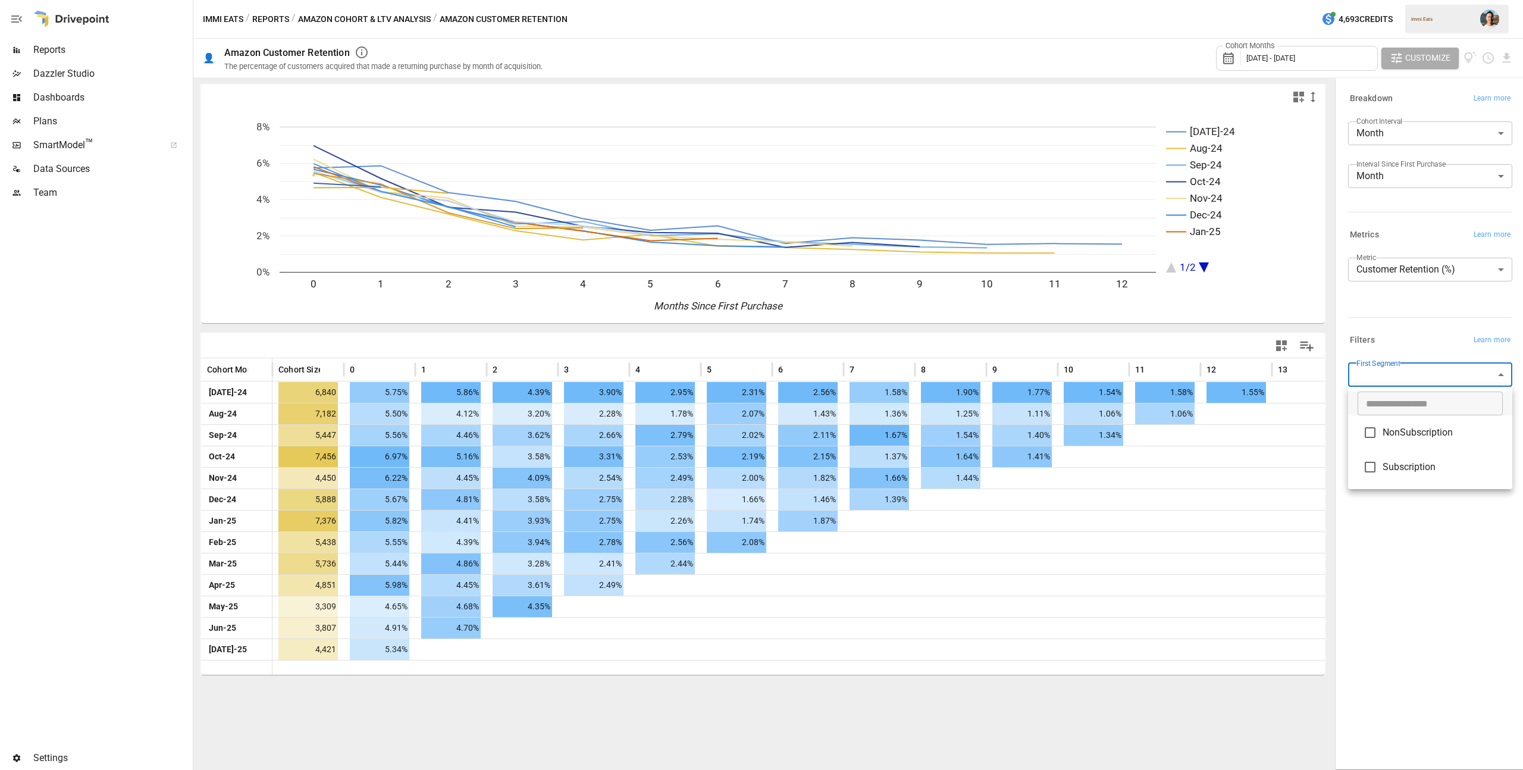
click at [1428, 481] on li "Subscription" at bounding box center [1430, 467] width 164 height 35
type input "**********"
click at [1412, 574] on div at bounding box center [761, 385] width 1523 height 770
